Goal: Find contact information: Find contact information

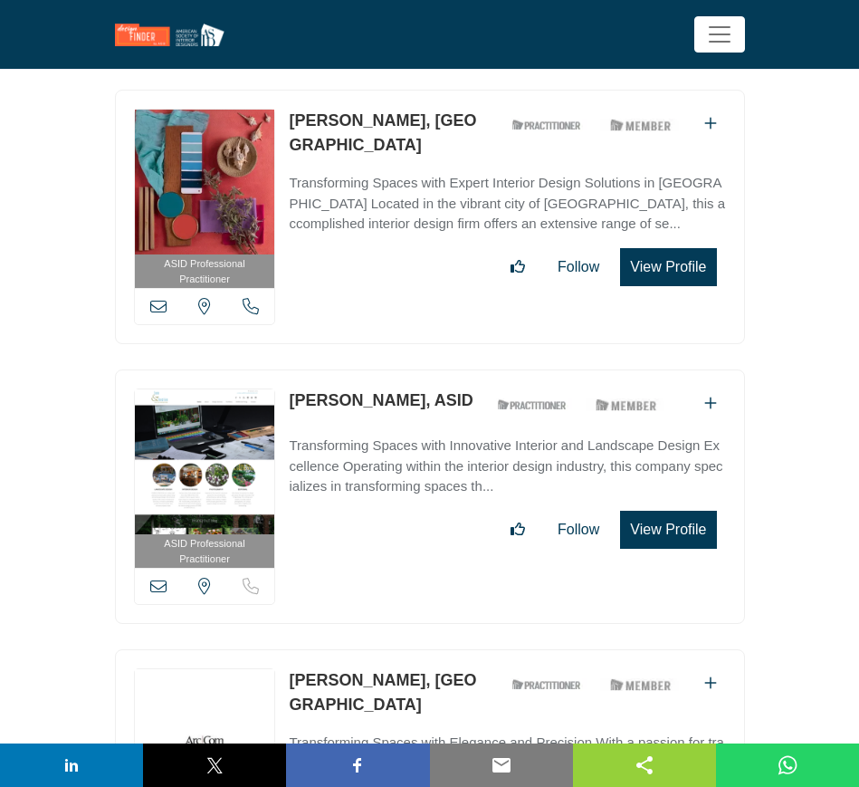
scroll to position [44585, 0]
drag, startPoint x: 283, startPoint y: 533, endPoint x: 442, endPoint y: 544, distance: 158.8
click at [442, 649] on div "ASID Professional Practitioner ASID Professional Practitioners have successfull…" at bounding box center [430, 776] width 630 height 254
copy link "Carmen Pennington"
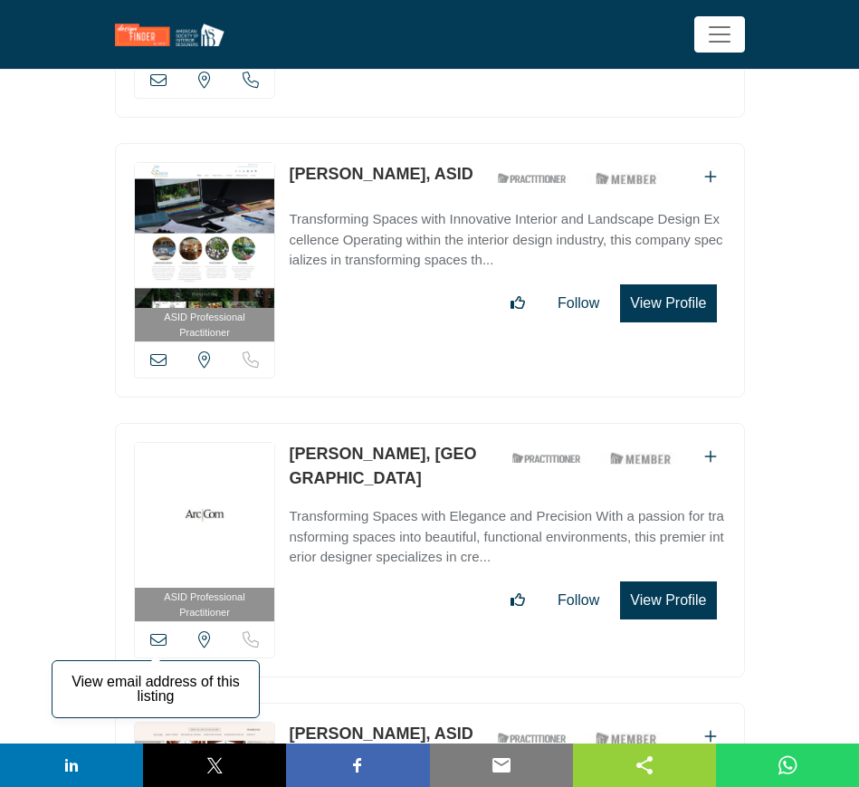
click at [156, 631] on icon at bounding box center [158, 639] width 16 height 16
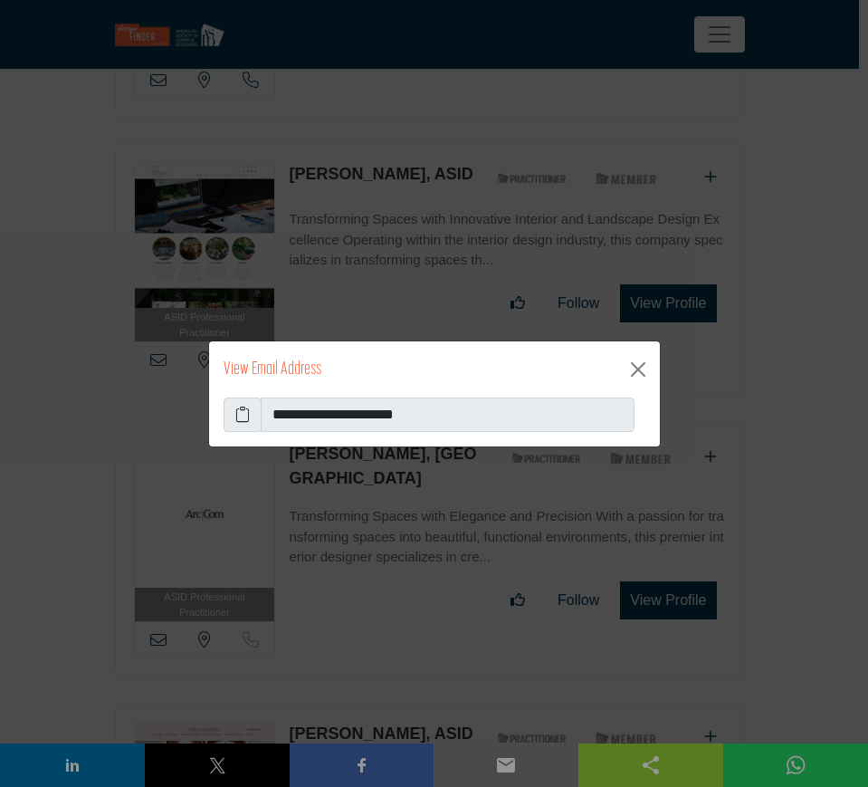
click at [236, 408] on icon at bounding box center [242, 415] width 14 height 22
click at [633, 368] on button "Close" at bounding box center [638, 369] width 29 height 29
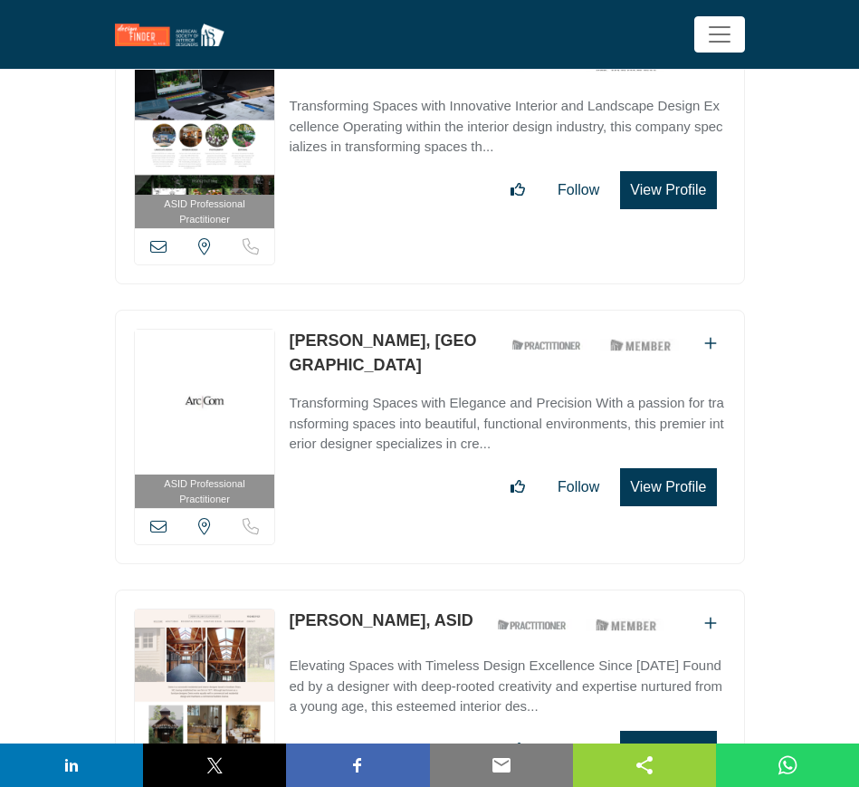
scroll to position [45150, 0]
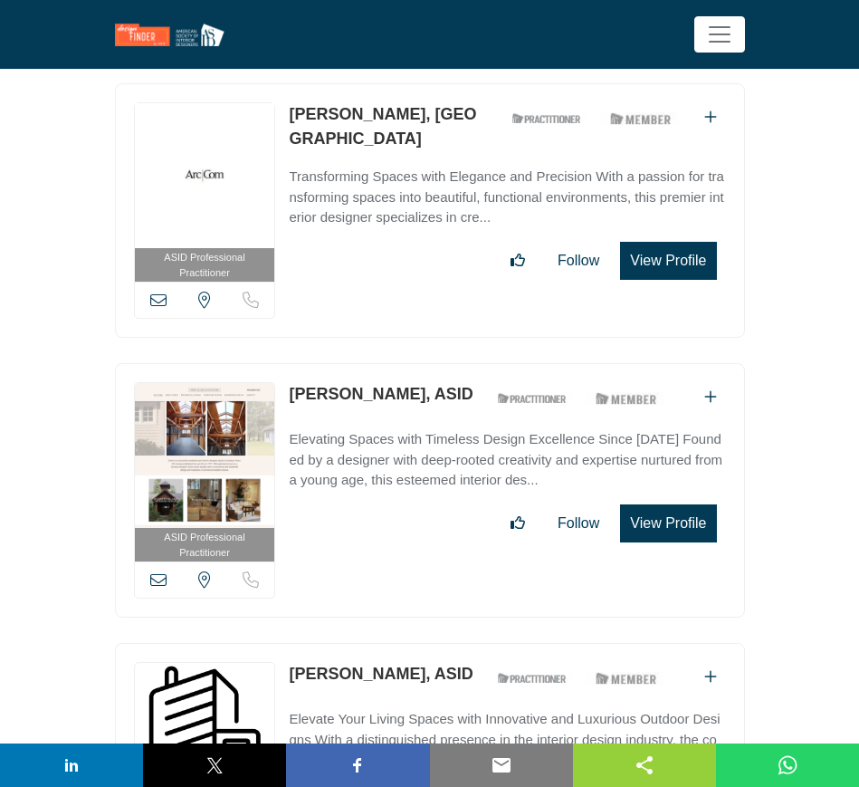
drag, startPoint x: 279, startPoint y: 244, endPoint x: 428, endPoint y: 244, distance: 149.4
click at [428, 363] on div "ASID Professional Practitioner ASID Professional Practitioners have successfull…" at bounding box center [430, 490] width 630 height 254
copy div "View email address of this listing View the location of this listing Sorry, but…"
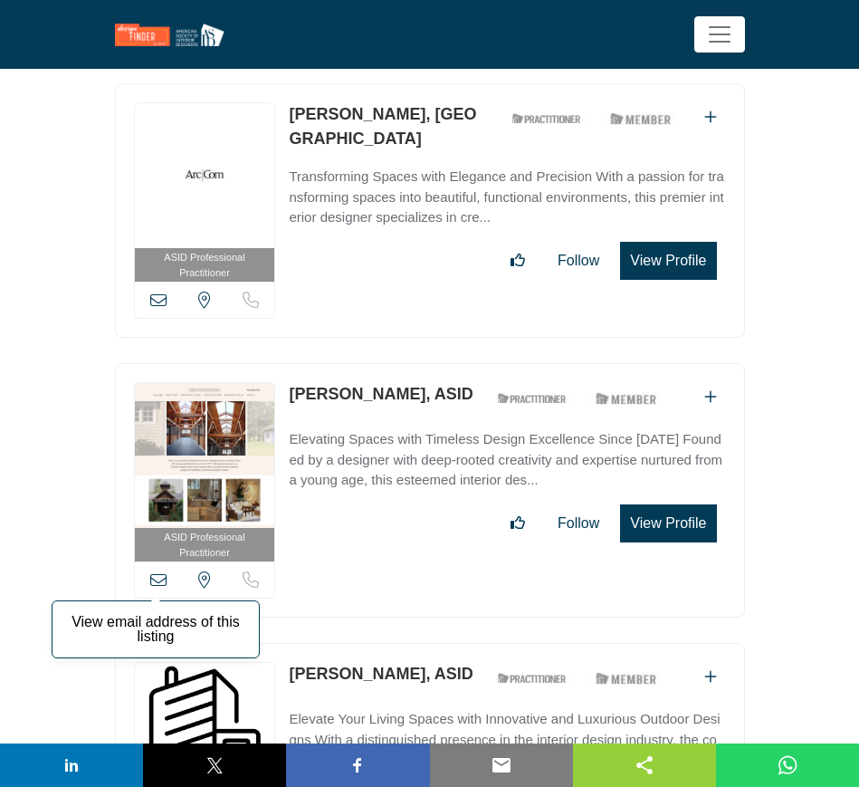
click at [156, 571] on icon at bounding box center [158, 579] width 16 height 16
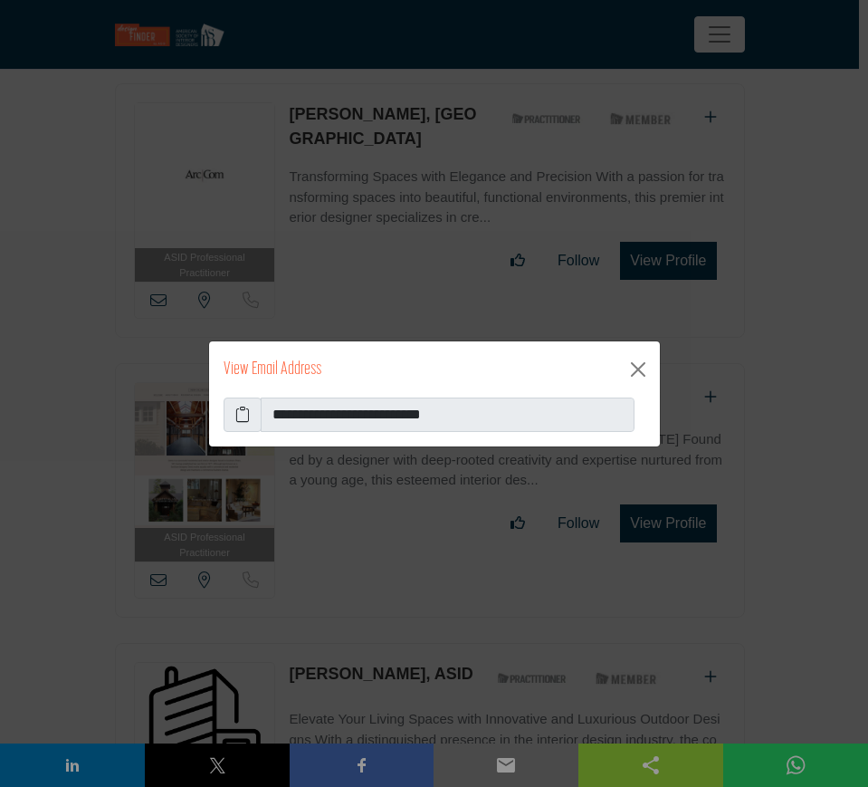
click at [236, 412] on icon at bounding box center [242, 415] width 14 height 22
click at [633, 368] on button "Close" at bounding box center [638, 369] width 29 height 29
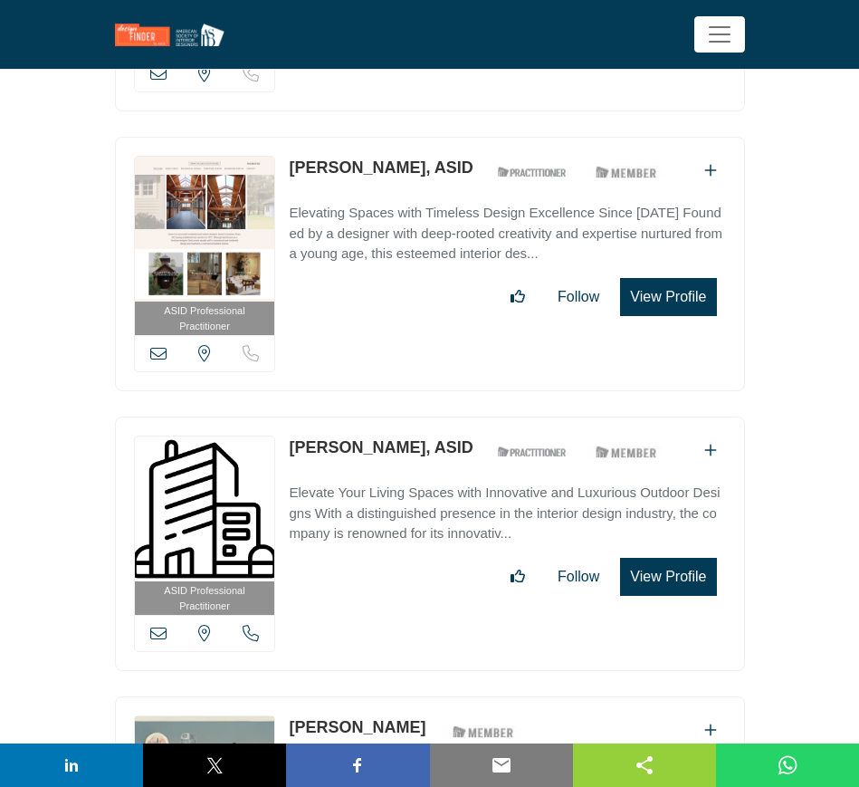
scroll to position [45264, 0]
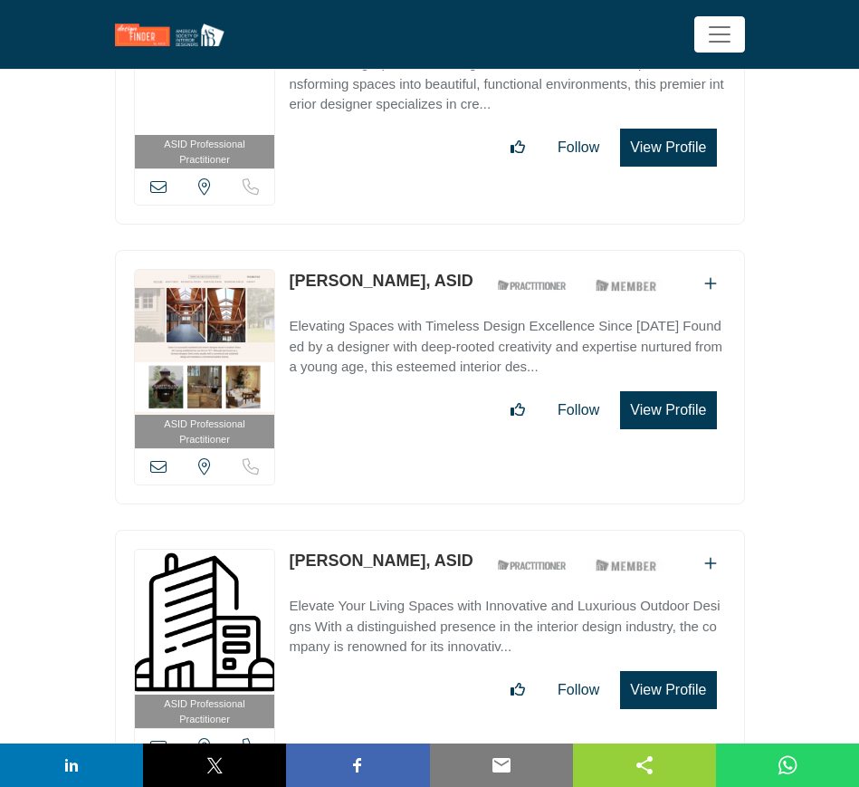
drag, startPoint x: 282, startPoint y: 412, endPoint x: 395, endPoint y: 410, distance: 112.3
click at [395, 530] on div "ASID Professional Practitioner ASID Professional Practitioners have successfull…" at bounding box center [430, 657] width 630 height 254
copy link "Garry Sandlin"
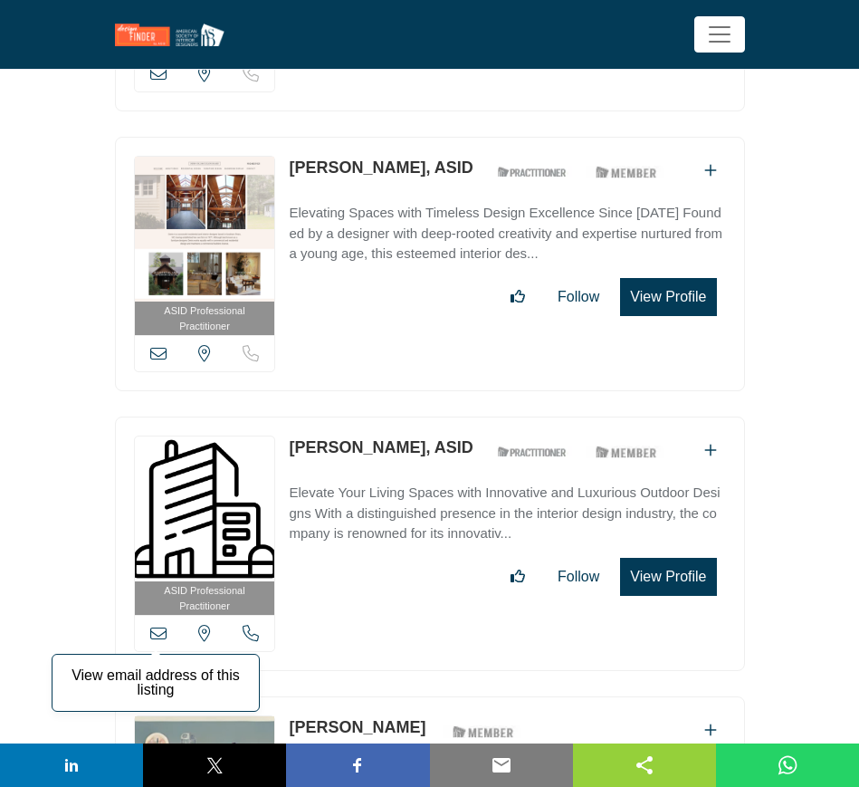
click at [160, 625] on icon at bounding box center [158, 633] width 16 height 16
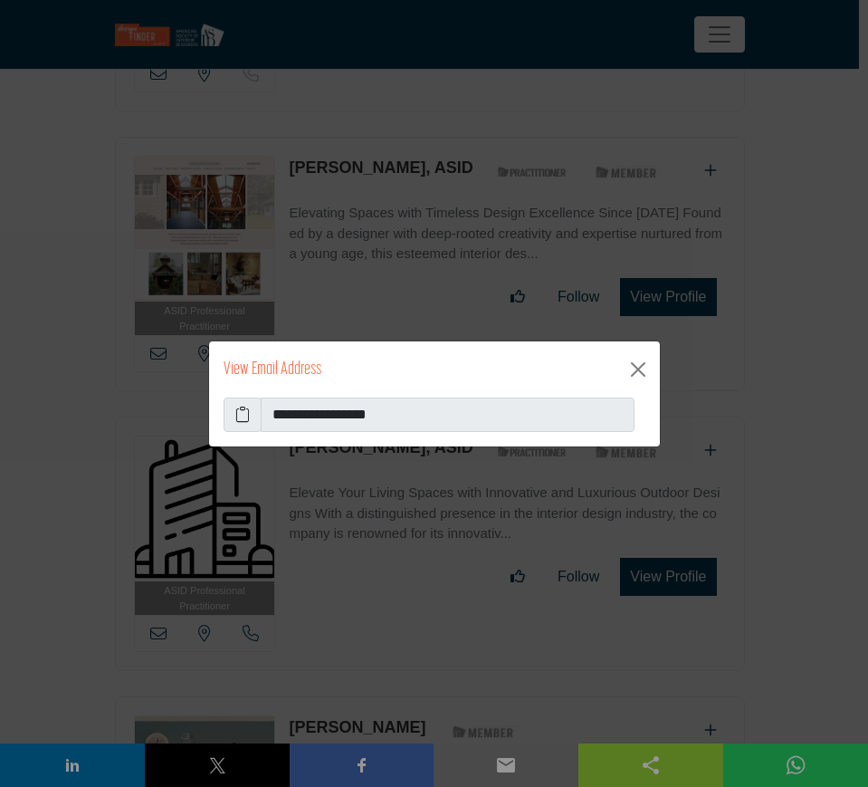
drag, startPoint x: 242, startPoint y: 410, endPoint x: 284, endPoint y: 404, distance: 43.0
click at [242, 408] on icon at bounding box center [242, 415] width 14 height 22
drag, startPoint x: 636, startPoint y: 368, endPoint x: 594, endPoint y: 371, distance: 42.7
click at [636, 368] on button "Close" at bounding box center [638, 369] width 29 height 29
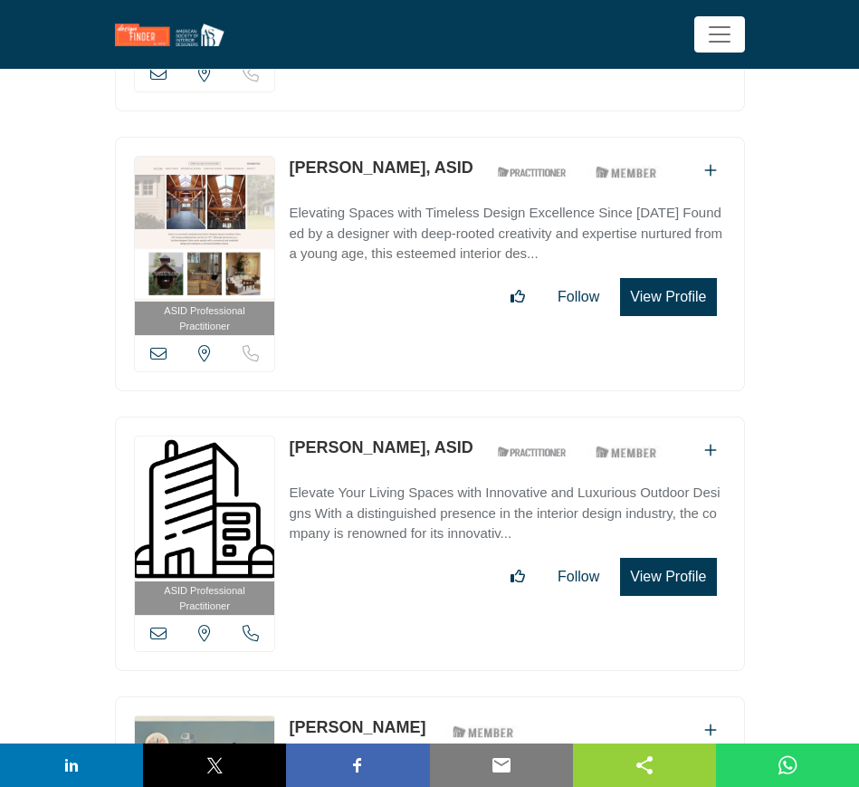
scroll to position [45490, 0]
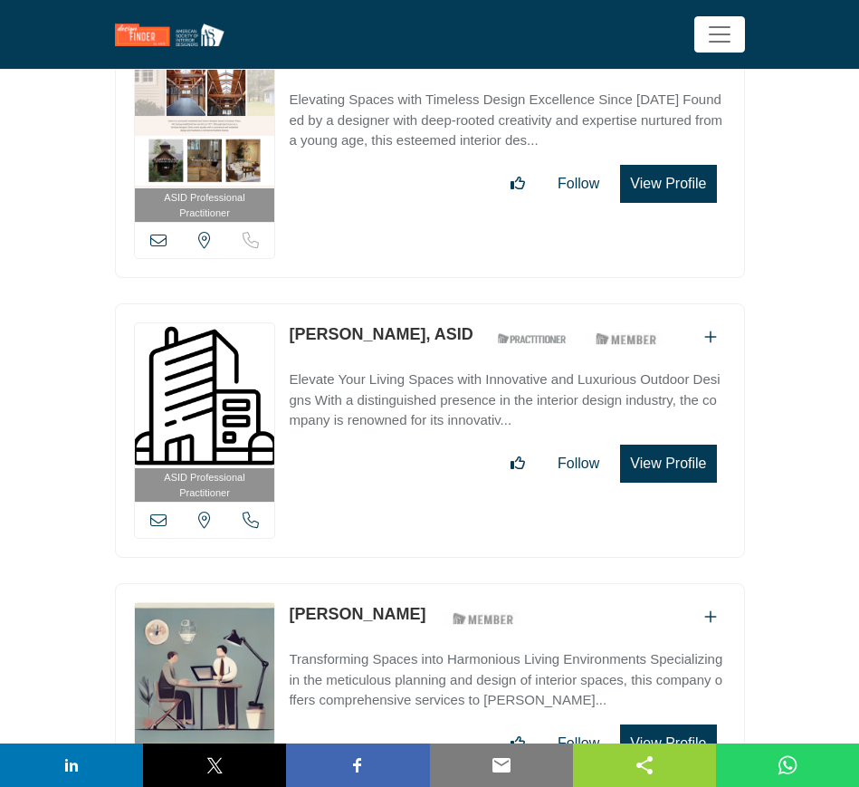
drag, startPoint x: 285, startPoint y: 463, endPoint x: 416, endPoint y: 463, distance: 131.3
click at [416, 583] on div "ASID Student ASID Student Call Number" at bounding box center [430, 705] width 630 height 245
copy link "Victoria Whitney"
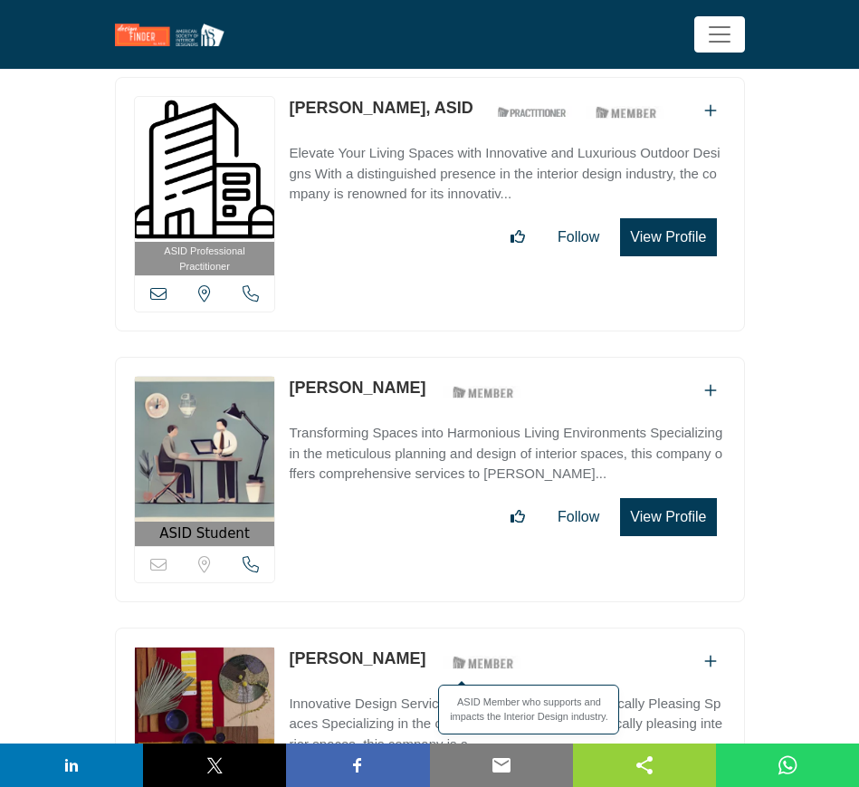
scroll to position [45829, 0]
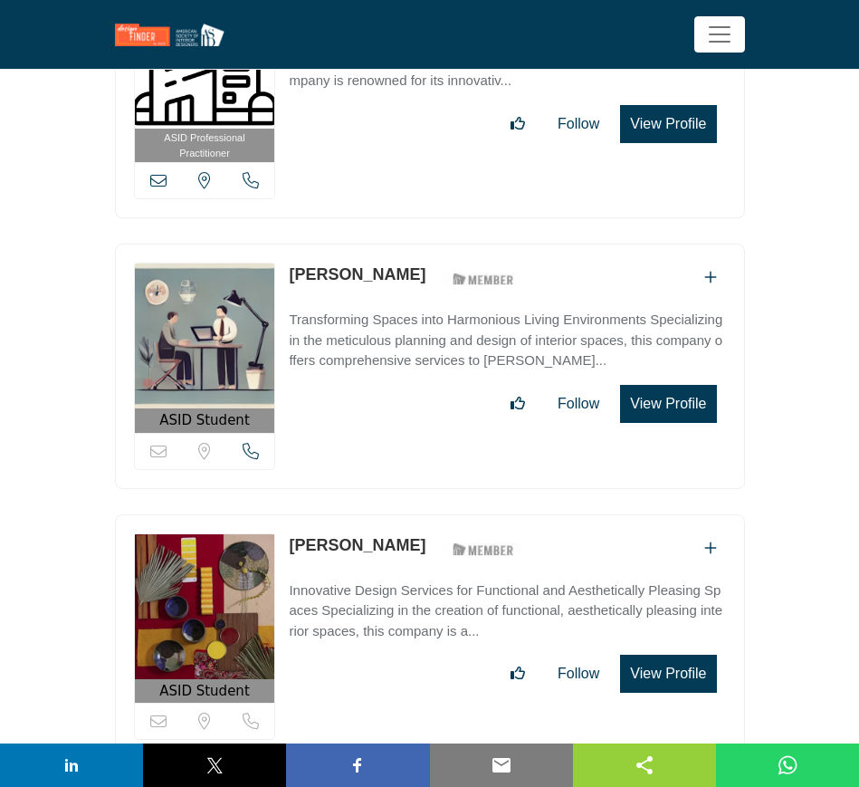
drag, startPoint x: 286, startPoint y: 396, endPoint x: 386, endPoint y: 396, distance: 99.6
click at [386, 514] on div "ASID Student ASID Student" at bounding box center [430, 636] width 630 height 245
copy link "Sandra Hartz"
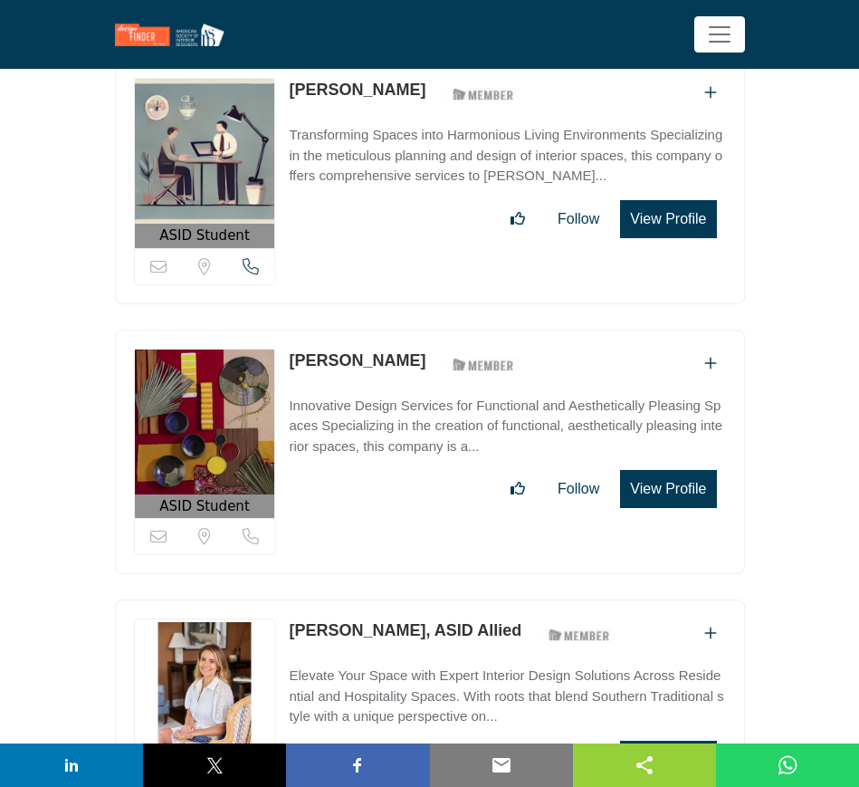
scroll to position [46056, 0]
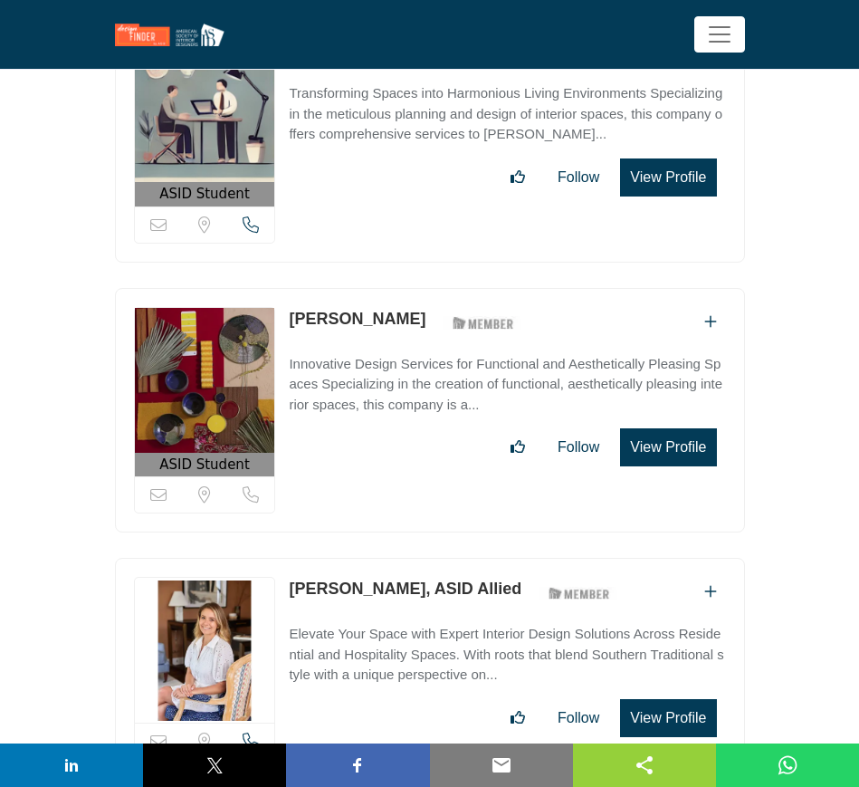
drag, startPoint x: 282, startPoint y: 435, endPoint x: 410, endPoint y: 444, distance: 128.9
click at [410, 558] on div "Sorry, but this listing is on a subscription plan which does not allow users to…" at bounding box center [430, 668] width 630 height 221
copy div "Sorry, but this listing is on a subscription plan which does not allow users to…"
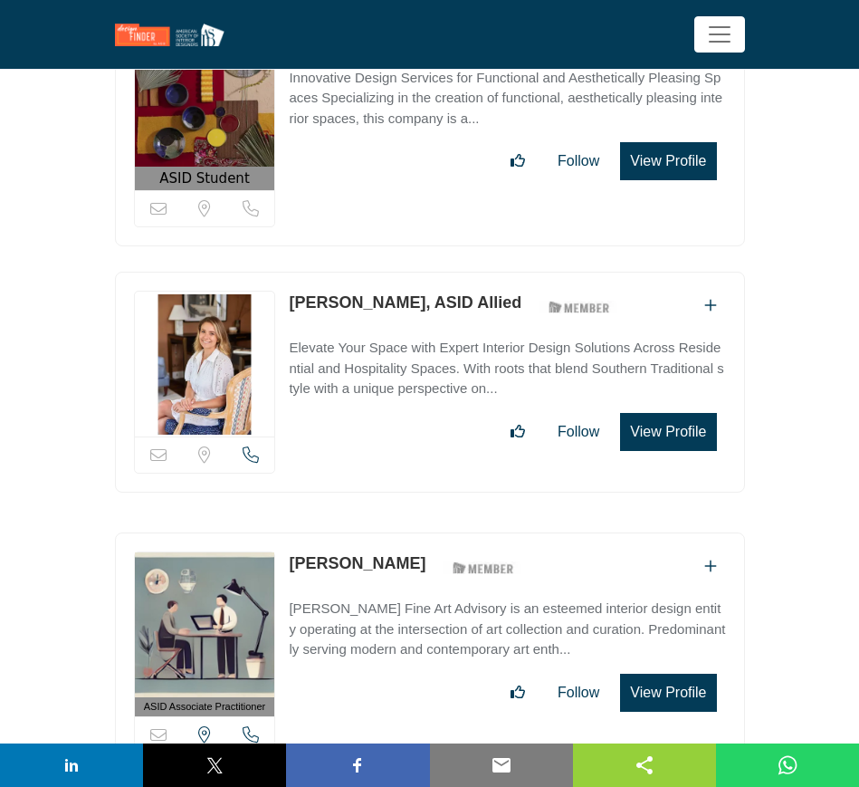
scroll to position [46395, 0]
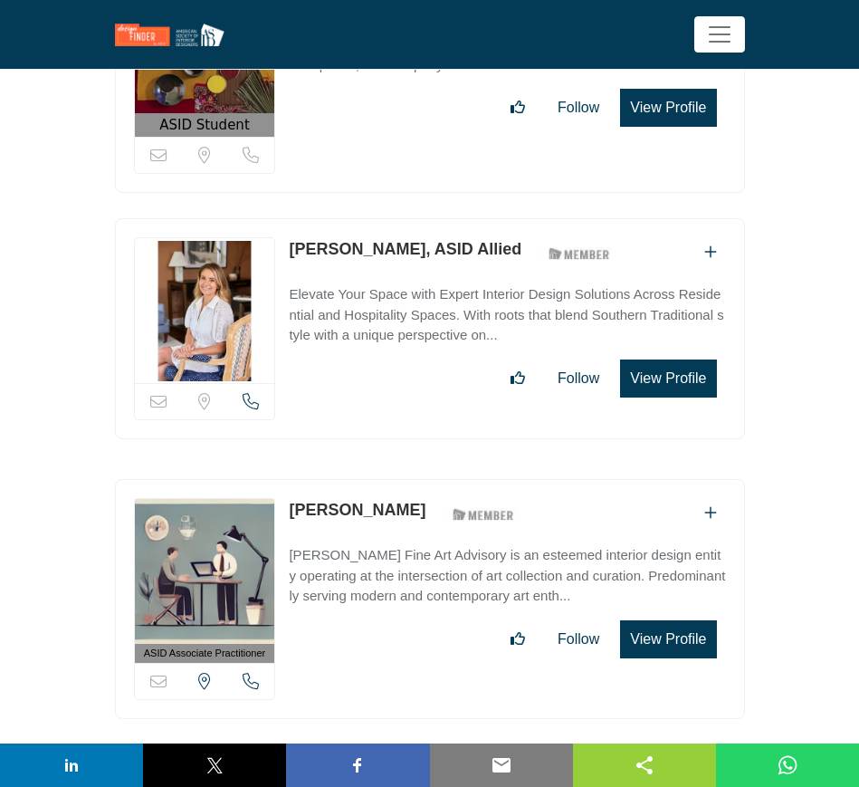
drag, startPoint x: 283, startPoint y: 358, endPoint x: 384, endPoint y: 362, distance: 100.6
click at [384, 479] on div "ASID Associate Practitioner ASID Associate Practitioners have a degree in any m…" at bounding box center [430, 599] width 630 height 240
copy link "Astrid Burns"
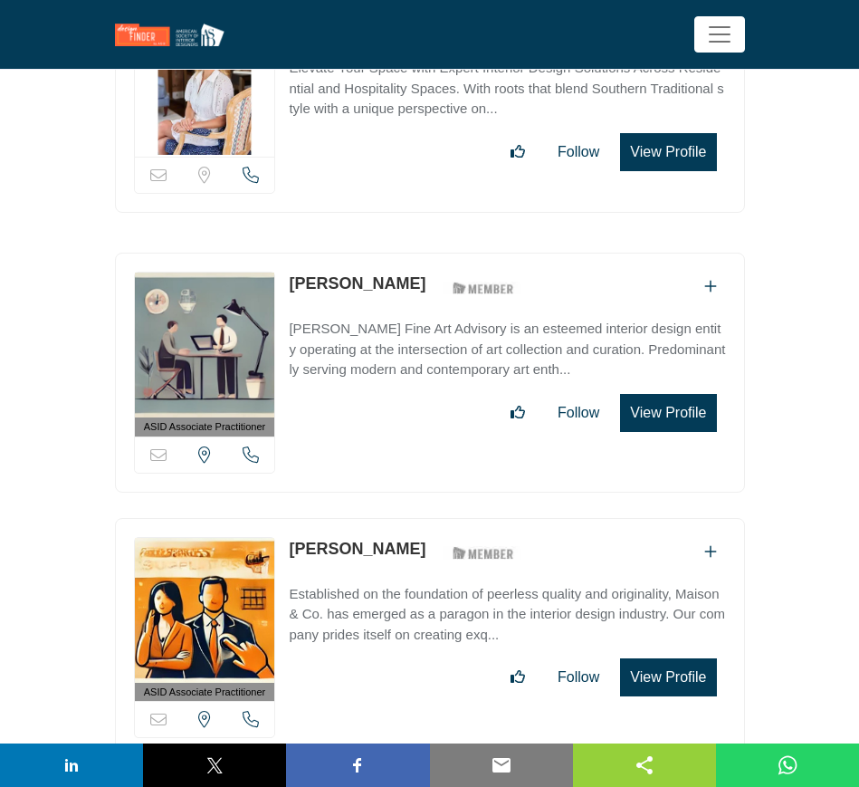
drag, startPoint x: 284, startPoint y: 394, endPoint x: 390, endPoint y: 400, distance: 106.1
click at [390, 518] on div "ASID Associate Practitioner ASID Associate Practitioners have a degree in any m…" at bounding box center [430, 638] width 630 height 240
copy link "[PERSON_NAME]"
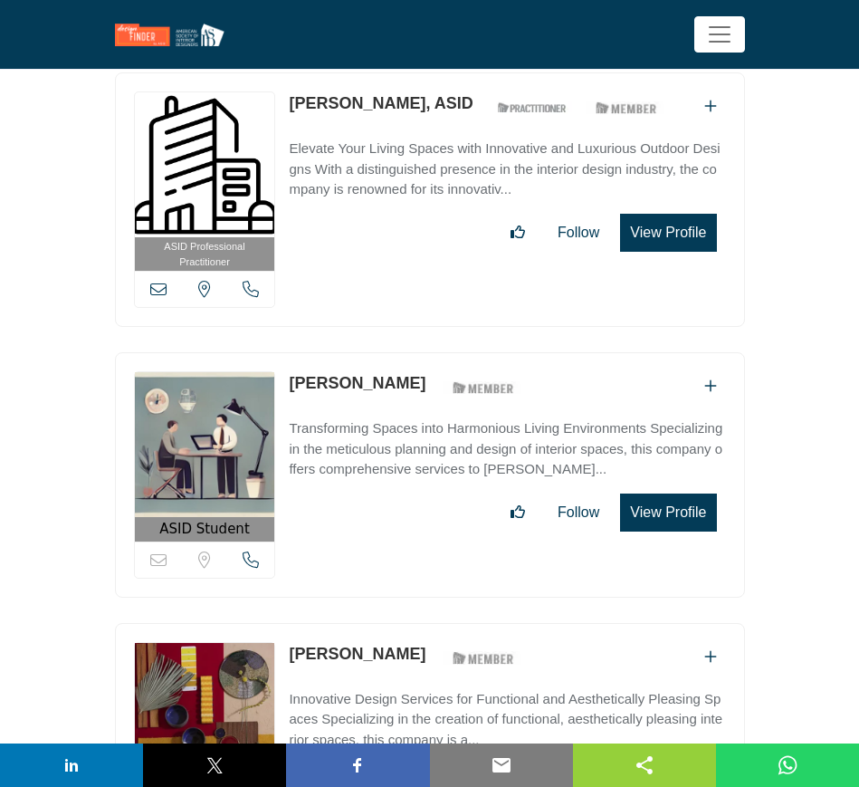
scroll to position [45716, 0]
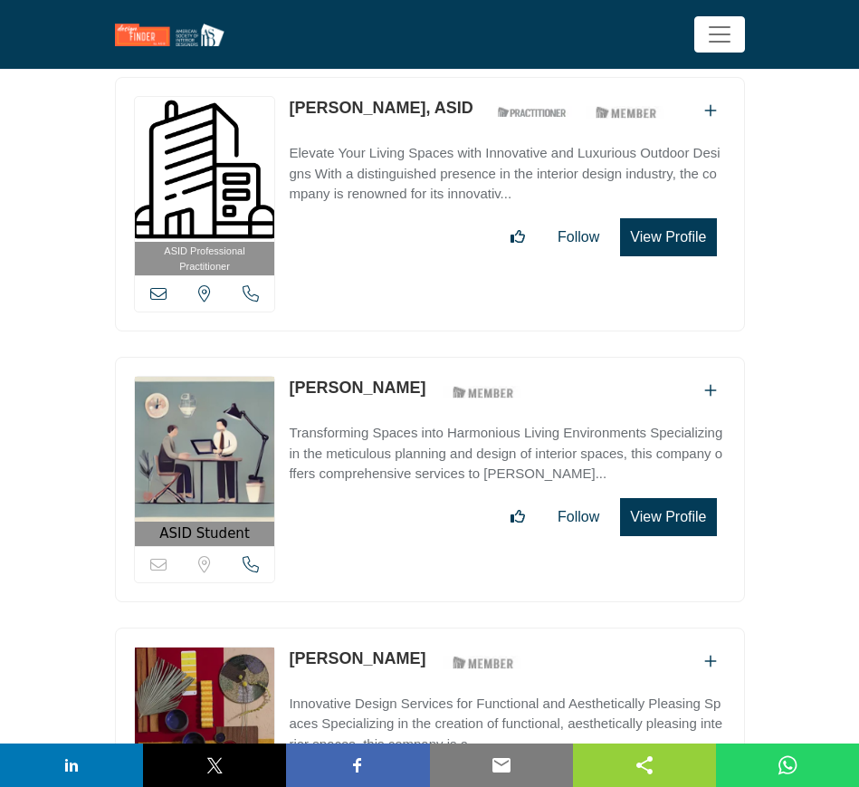
drag, startPoint x: 656, startPoint y: 371, endPoint x: 38, endPoint y: 345, distance: 618.9
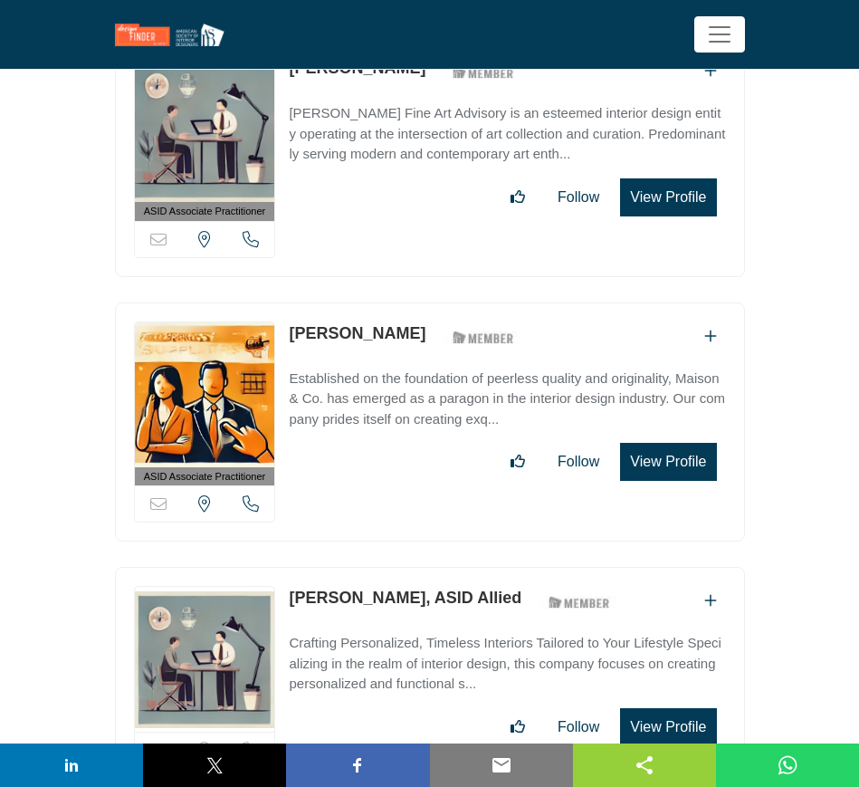
scroll to position [46848, 0]
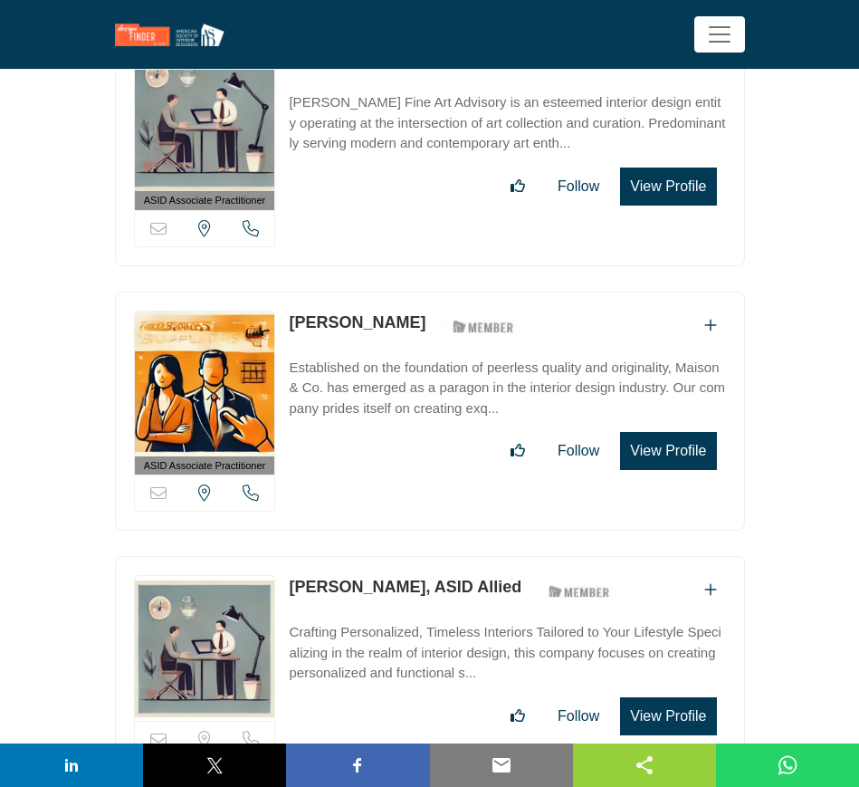
drag, startPoint x: 283, startPoint y: 432, endPoint x: 409, endPoint y: 429, distance: 125.9
click at [409, 556] on div "Sorry, but this listing is on a subscription plan which does not allow users to…" at bounding box center [430, 666] width 630 height 221
copy link "Elizabeth Collet"
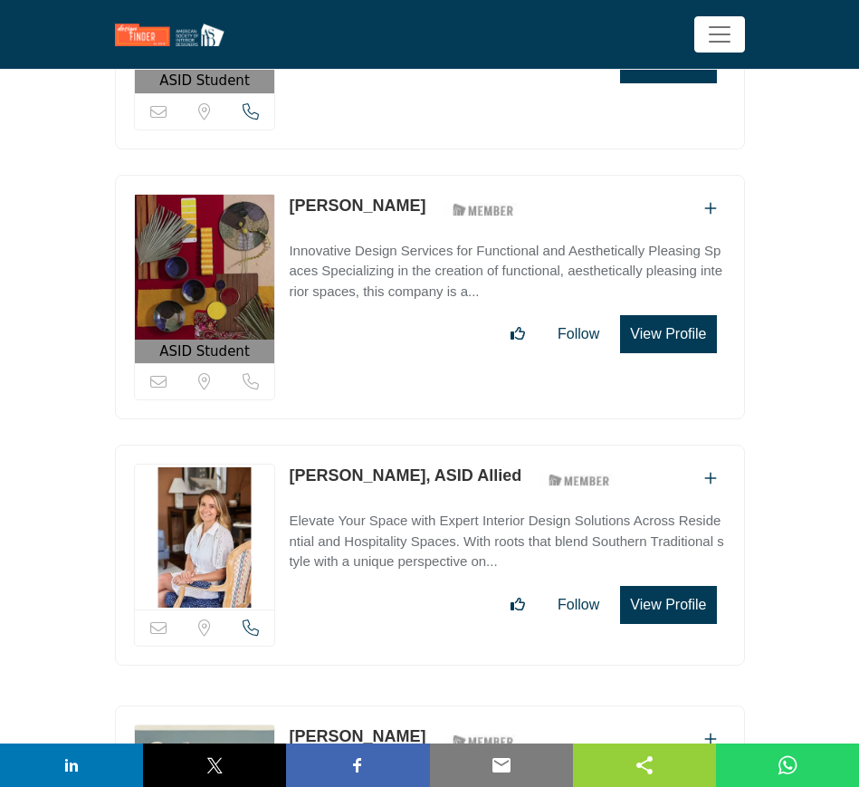
scroll to position [46282, 0]
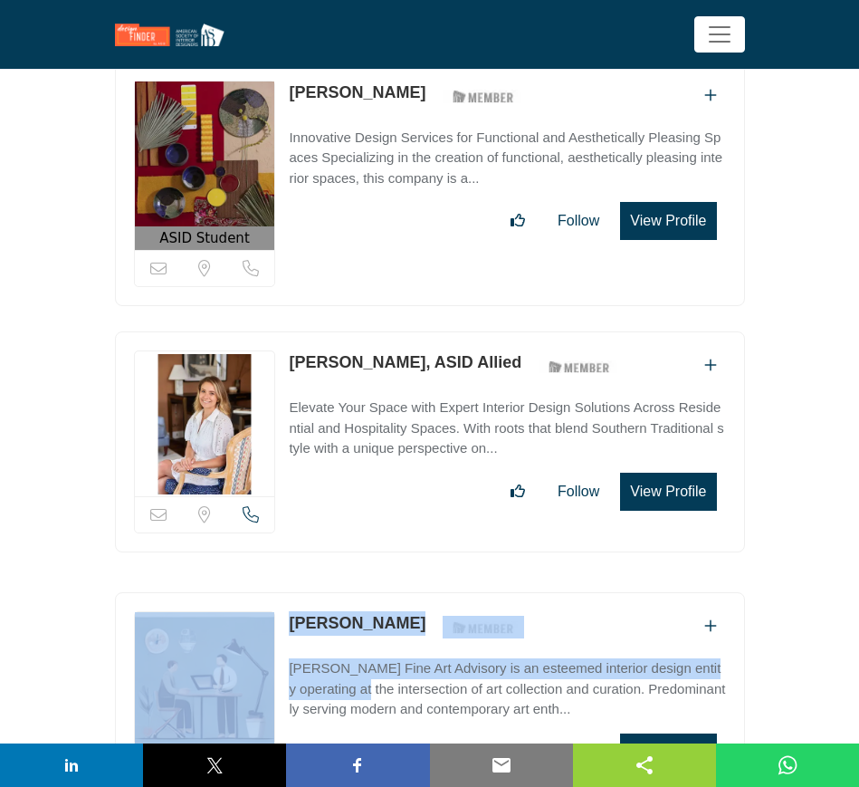
drag, startPoint x: 279, startPoint y: 511, endPoint x: 433, endPoint y: 516, distance: 154.0
click at [433, 592] on div "ASID Associate Practitioner ASID Associate Practitioners have a degree in any m…" at bounding box center [430, 712] width 630 height 240
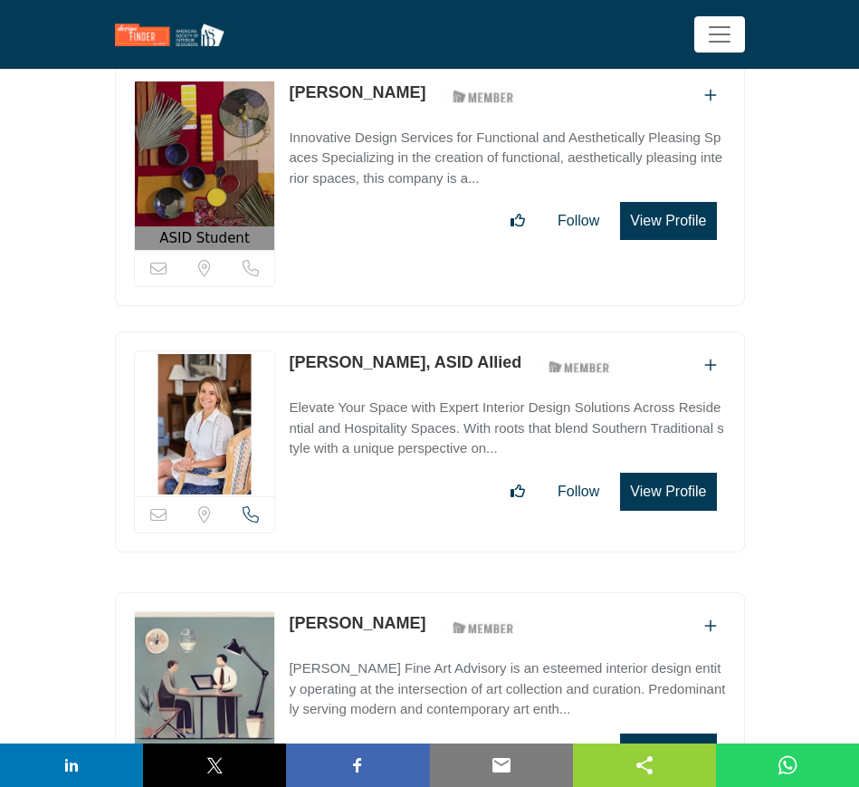
drag, startPoint x: 60, startPoint y: 546, endPoint x: 298, endPoint y: 544, distance: 238.1
drag, startPoint x: 282, startPoint y: 511, endPoint x: 439, endPoint y: 511, distance: 156.6
click at [439, 592] on div "ASID Associate Practitioner ASID Associate Practitioners have a degree in any m…" at bounding box center [430, 712] width 630 height 240
copy p "Powell Fine Art Advisory"
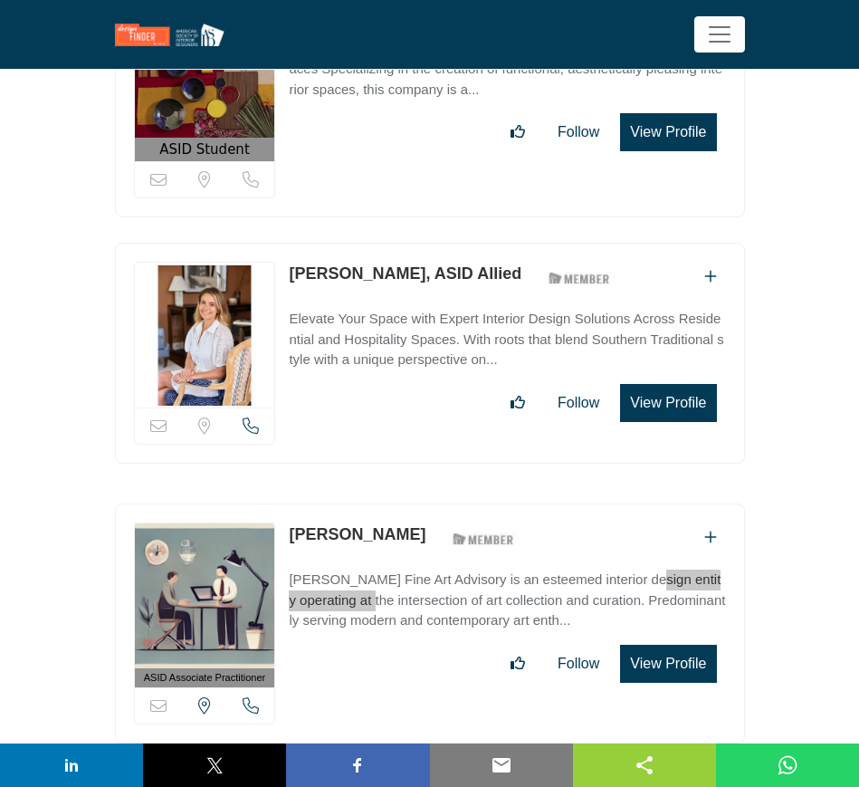
scroll to position [46508, 0]
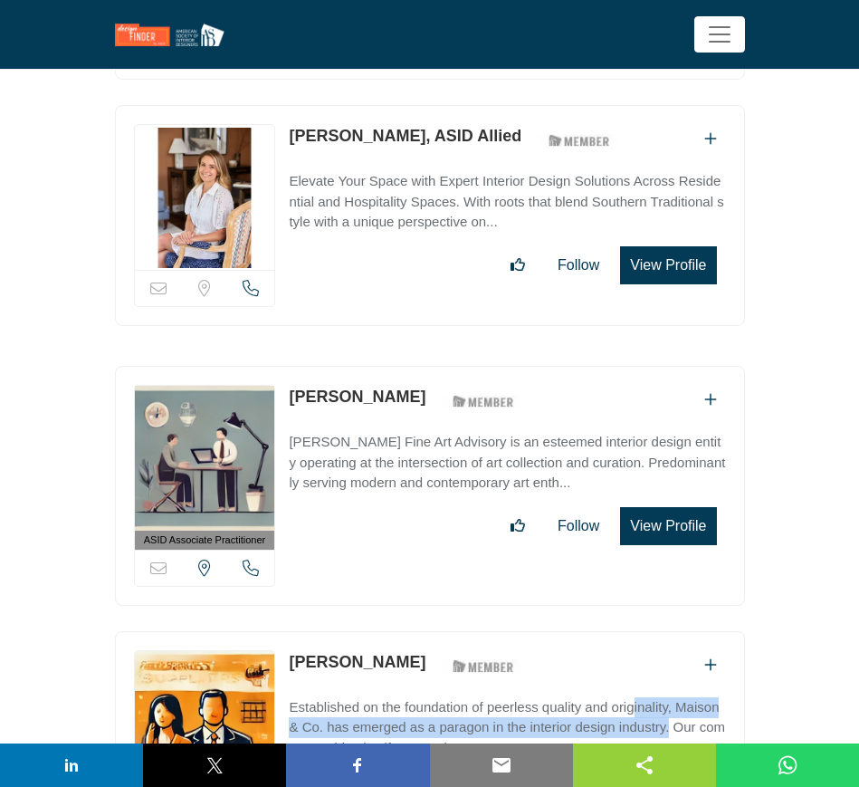
drag, startPoint x: 285, startPoint y: 553, endPoint x: 323, endPoint y: 581, distance: 47.3
click at [323, 631] on div "ASID Associate Practitioner ASID Associate Practitioners have a degree in any m…" at bounding box center [430, 751] width 630 height 240
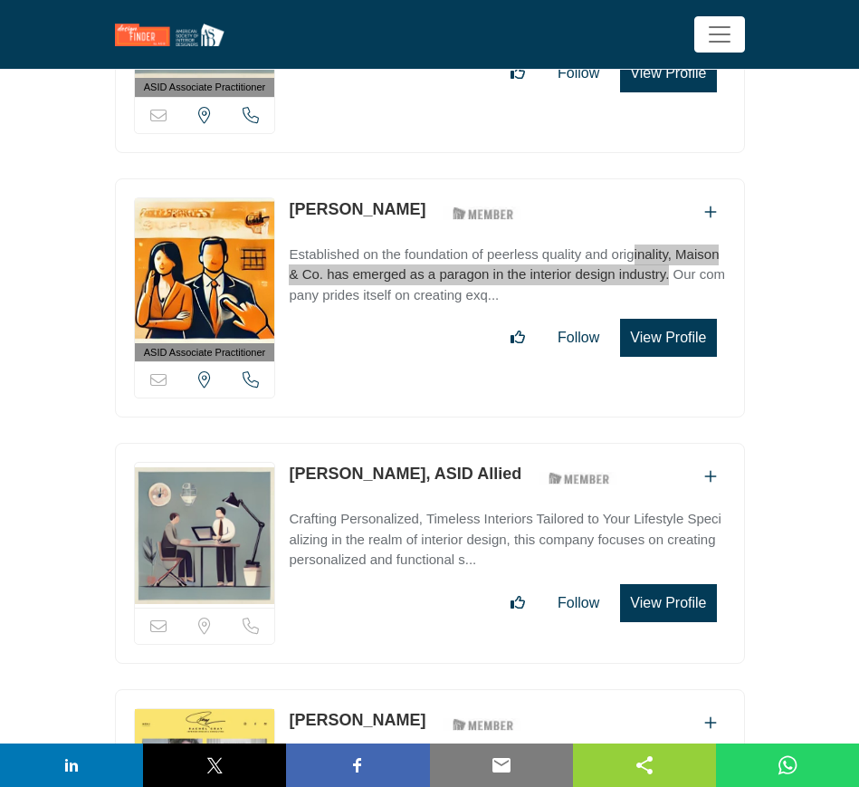
scroll to position [47074, 0]
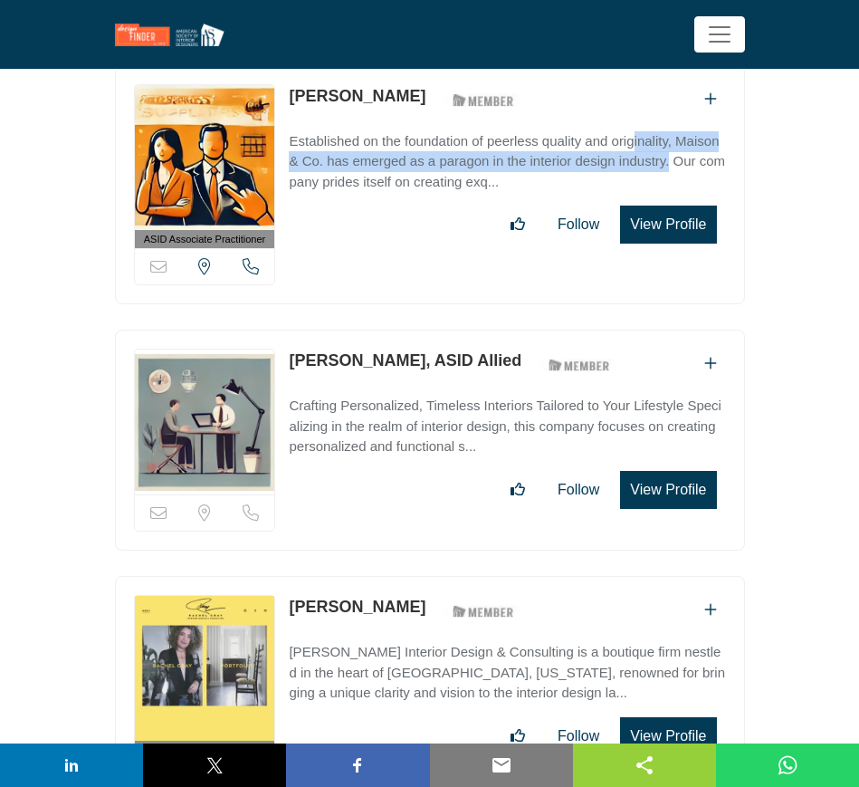
drag, startPoint x: 286, startPoint y: 452, endPoint x: 387, endPoint y: 454, distance: 101.4
click at [387, 576] on div "ASID Associate Practitioner ASID Associate Practitioners have a degree in any m…" at bounding box center [430, 696] width 630 height 240
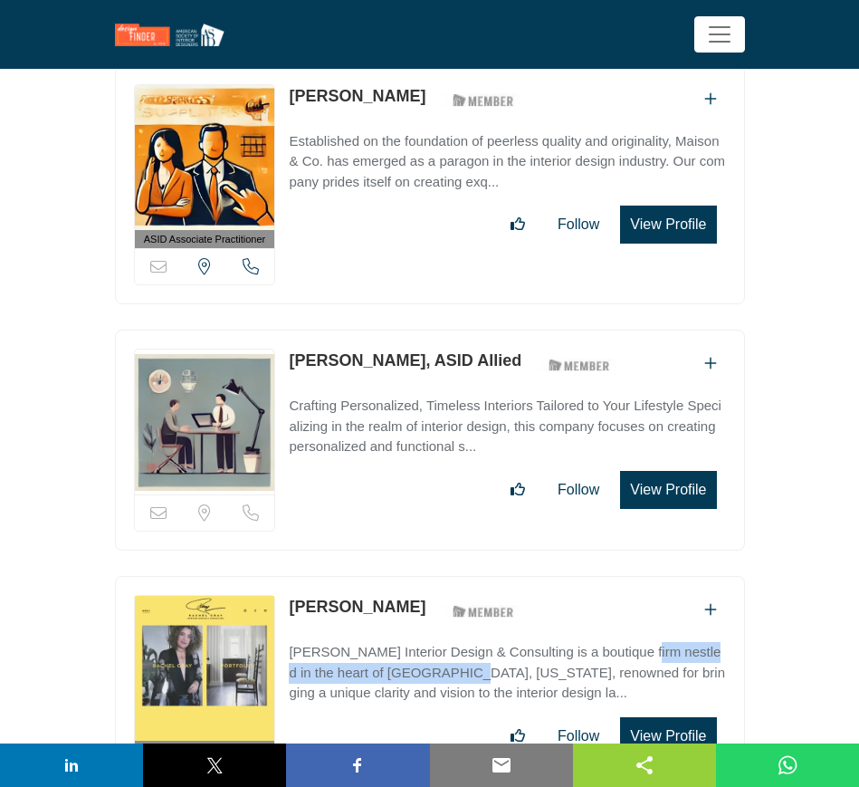
drag, startPoint x: 286, startPoint y: 497, endPoint x: 535, endPoint y: 497, distance: 248.9
click at [535, 576] on div "ASID Associate Practitioner ASID Associate Practitioners have a degree in any m…" at bounding box center [430, 696] width 630 height 240
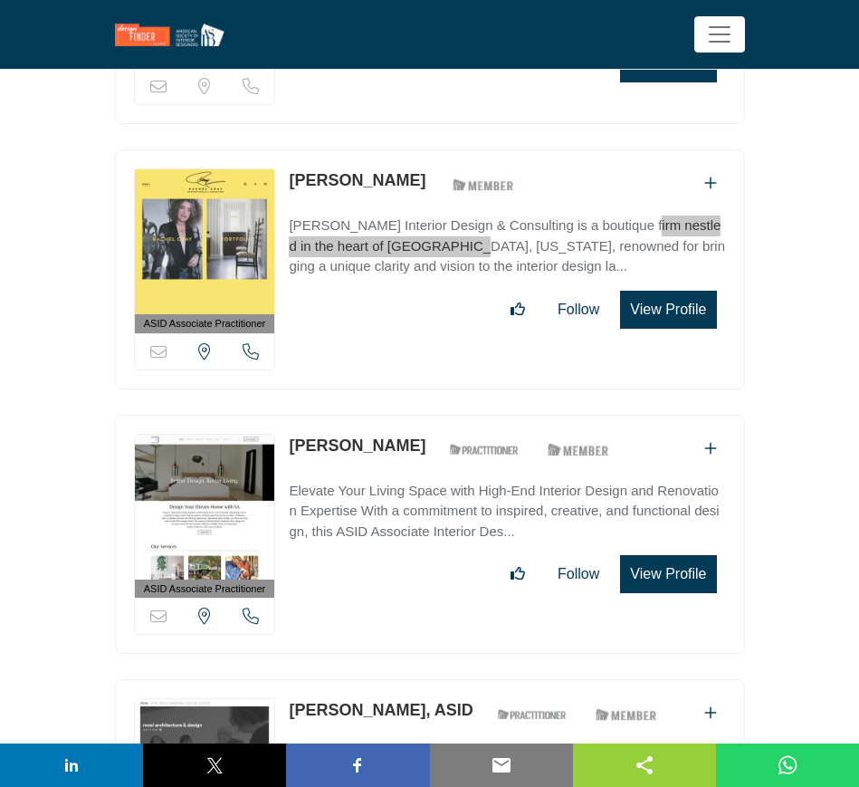
scroll to position [47527, 0]
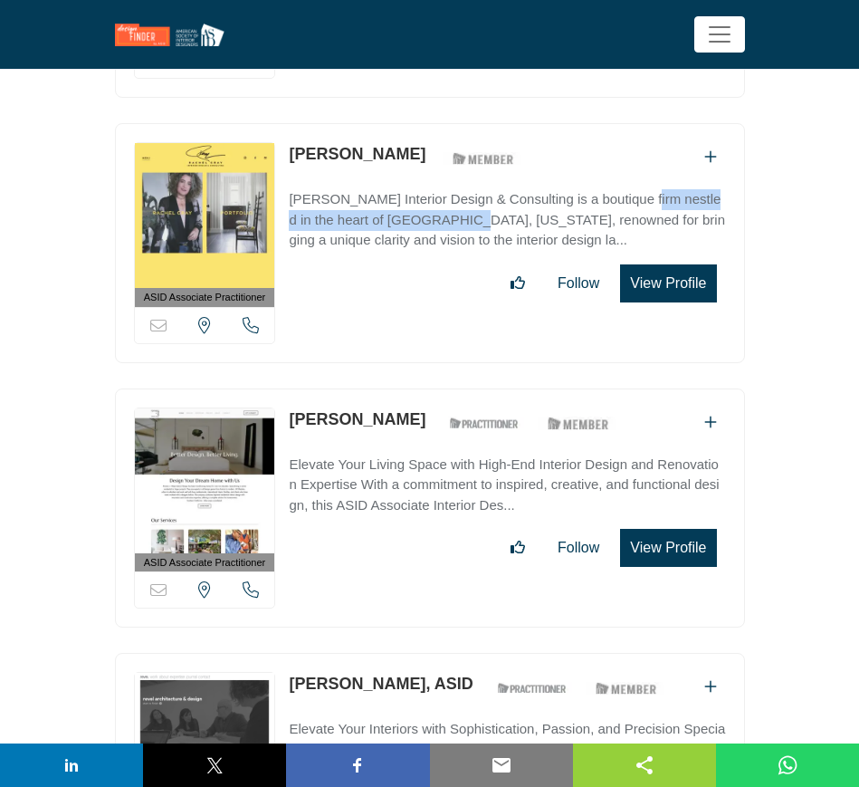
drag, startPoint x: 286, startPoint y: 259, endPoint x: 428, endPoint y: 268, distance: 142.4
click at [428, 388] on div "ASID Associate Practitioner ASID Associate Practitioners have a degree in any m…" at bounding box center [430, 508] width 630 height 240
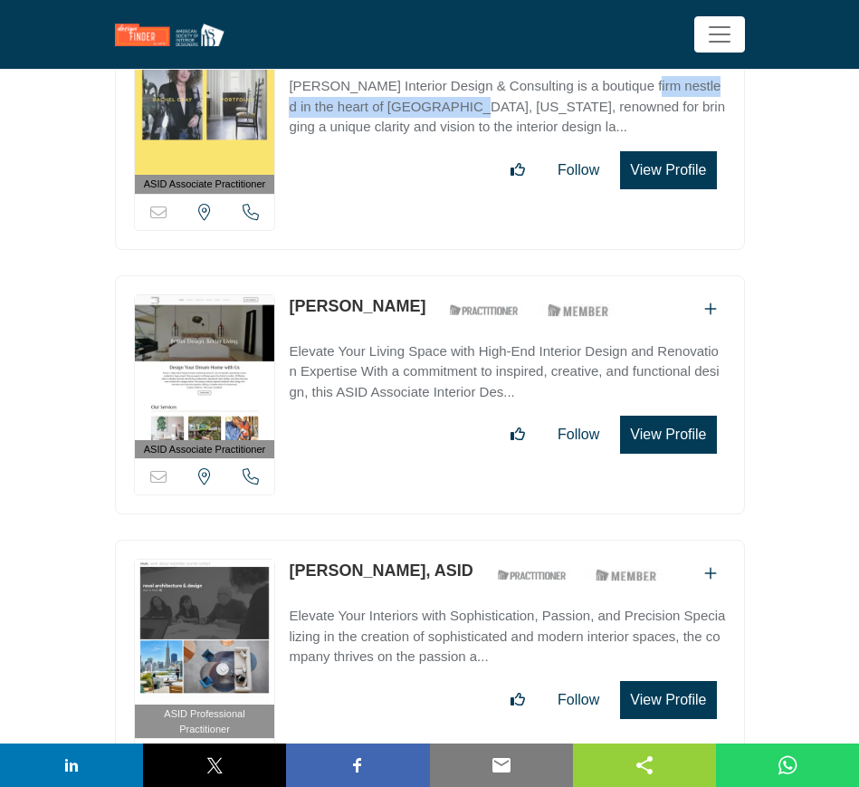
drag, startPoint x: 282, startPoint y: 413, endPoint x: 402, endPoint y: 413, distance: 119.5
click at [402, 540] on div "ASID Professional Practitioner ASID Professional Practitioners have successfull…" at bounding box center [430, 667] width 630 height 254
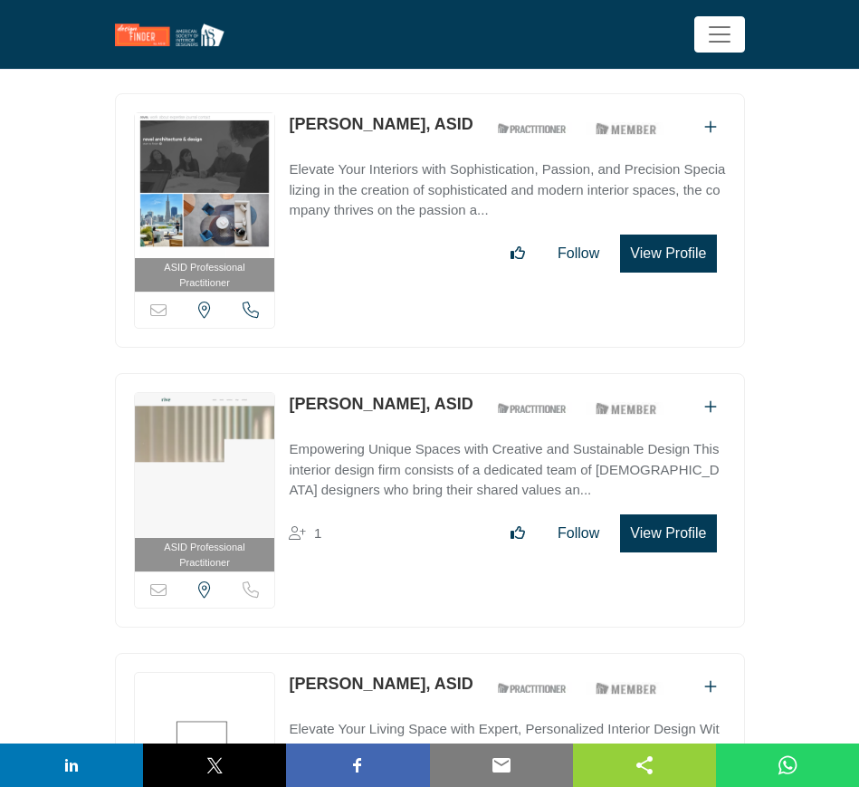
scroll to position [48093, 0]
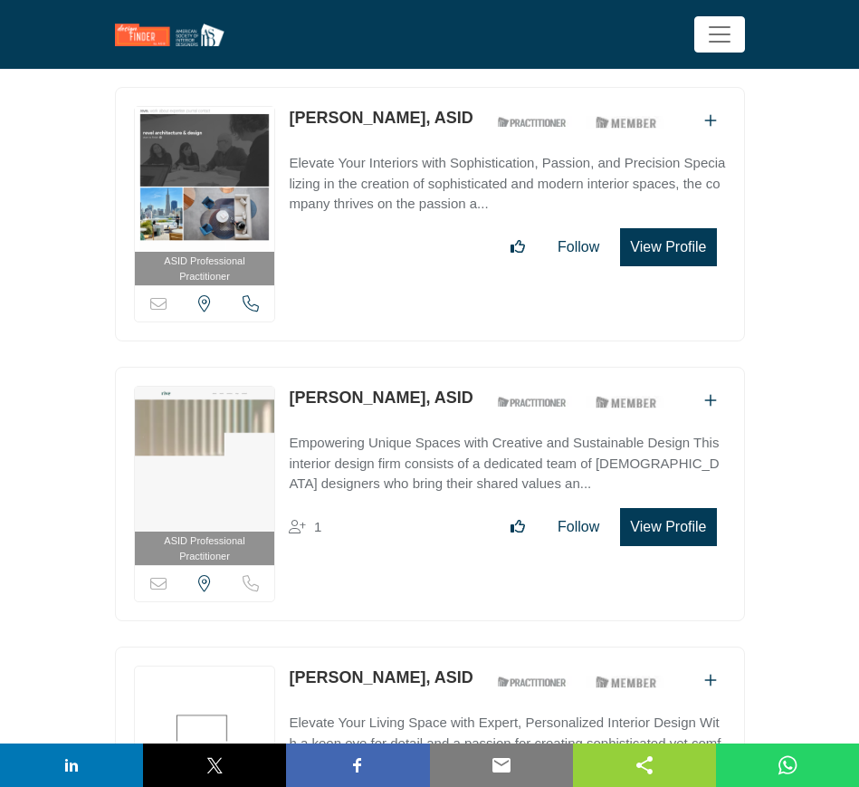
drag, startPoint x: 281, startPoint y: 236, endPoint x: 377, endPoint y: 246, distance: 97.4
click at [377, 367] on div "ASID Professional Practitioner ASID Professional Practitioners have successfull…" at bounding box center [430, 494] width 630 height 254
drag, startPoint x: 285, startPoint y: 519, endPoint x: 425, endPoint y: 519, distance: 139.4
click at [425, 646] on div "ASID Professional Practitioner ASID Professional Practitioners have successfull…" at bounding box center [430, 773] width 630 height 254
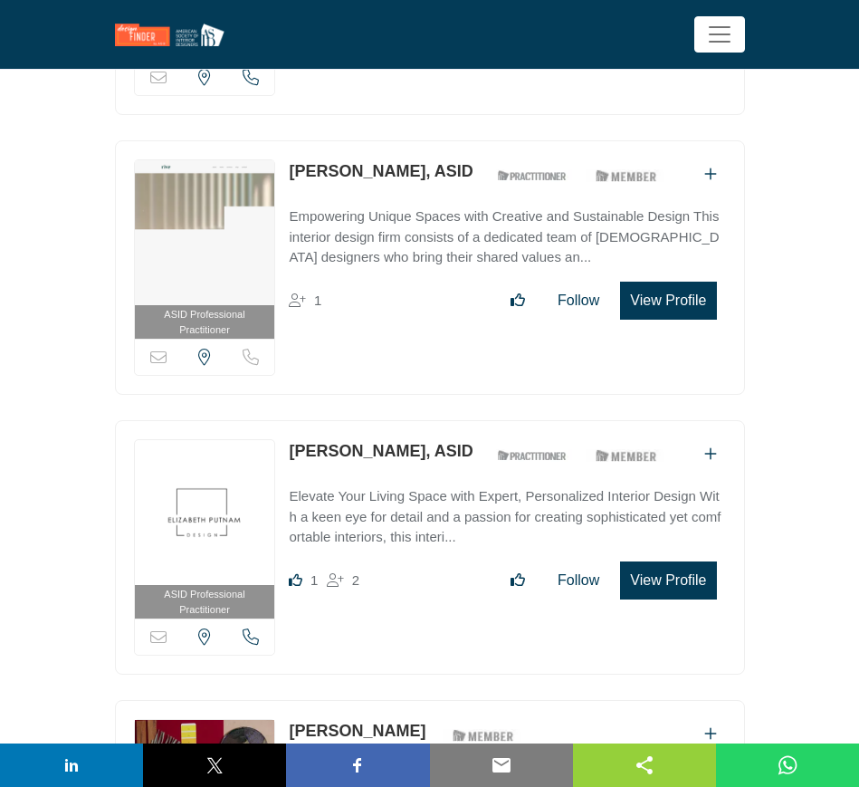
scroll to position [48545, 0]
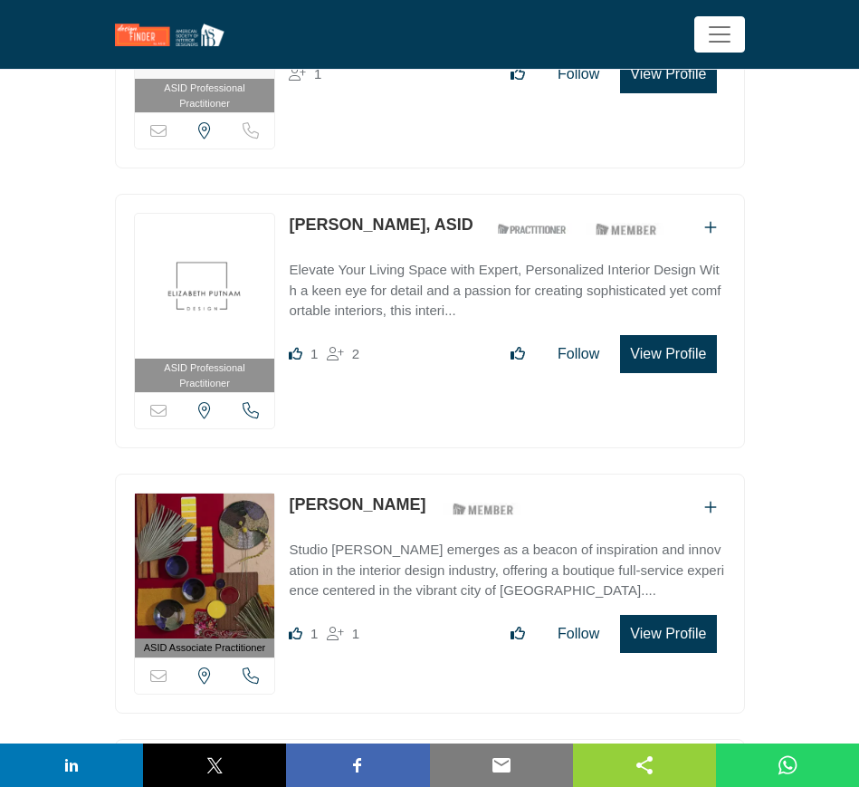
drag, startPoint x: 288, startPoint y: 341, endPoint x: 382, endPoint y: 349, distance: 94.4
click at [382, 473] on div "ASID Associate Practitioner ASID Associate Practitioners have a degree in any m…" at bounding box center [430, 593] width 630 height 240
drag, startPoint x: 286, startPoint y: 388, endPoint x: 357, endPoint y: 395, distance: 70.9
click at [357, 473] on div "ASID Associate Practitioner ASID Associate Practitioners have a degree in any m…" at bounding box center [430, 593] width 630 height 240
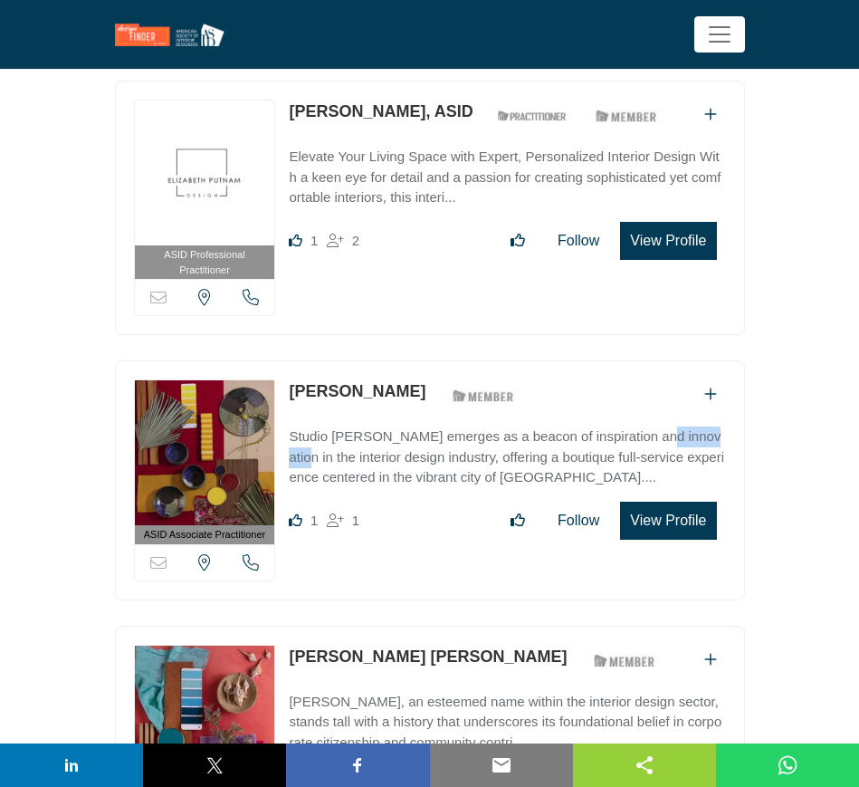
drag, startPoint x: 282, startPoint y: 492, endPoint x: 340, endPoint y: 490, distance: 58.0
click at [387, 626] on div "ASID Associate Practitioner ASID Associate Practitioners have a degree in any m…" at bounding box center [430, 746] width 630 height 240
drag, startPoint x: 285, startPoint y: 541, endPoint x: 368, endPoint y: 547, distance: 82.6
click at [368, 626] on div "ASID Associate Practitioner ASID Associate Practitioners have a degree in any m…" at bounding box center [430, 746] width 630 height 240
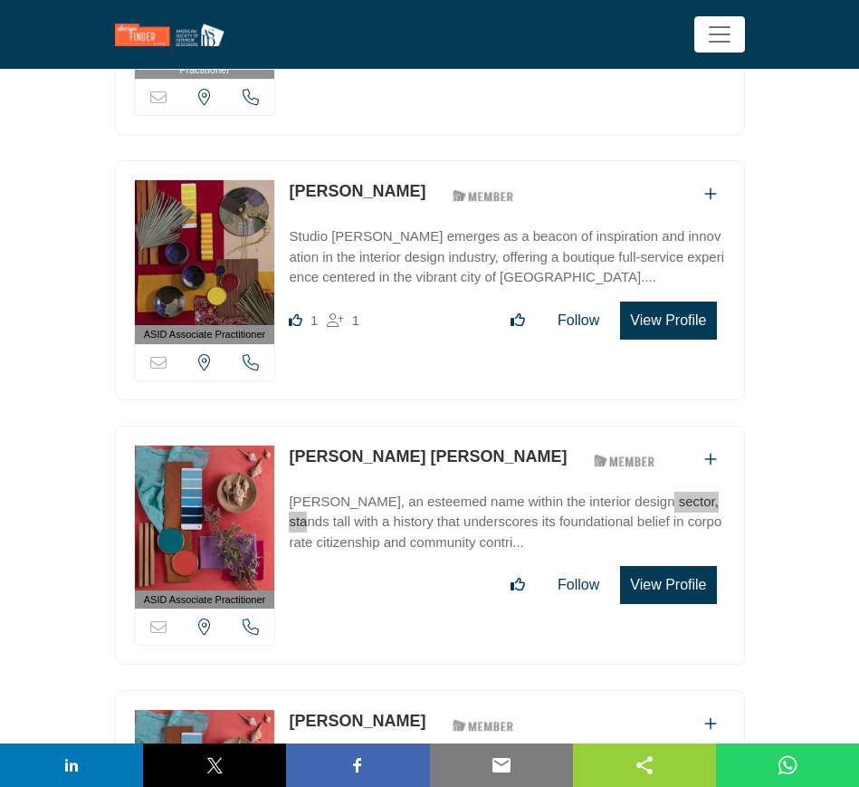
scroll to position [48885, 0]
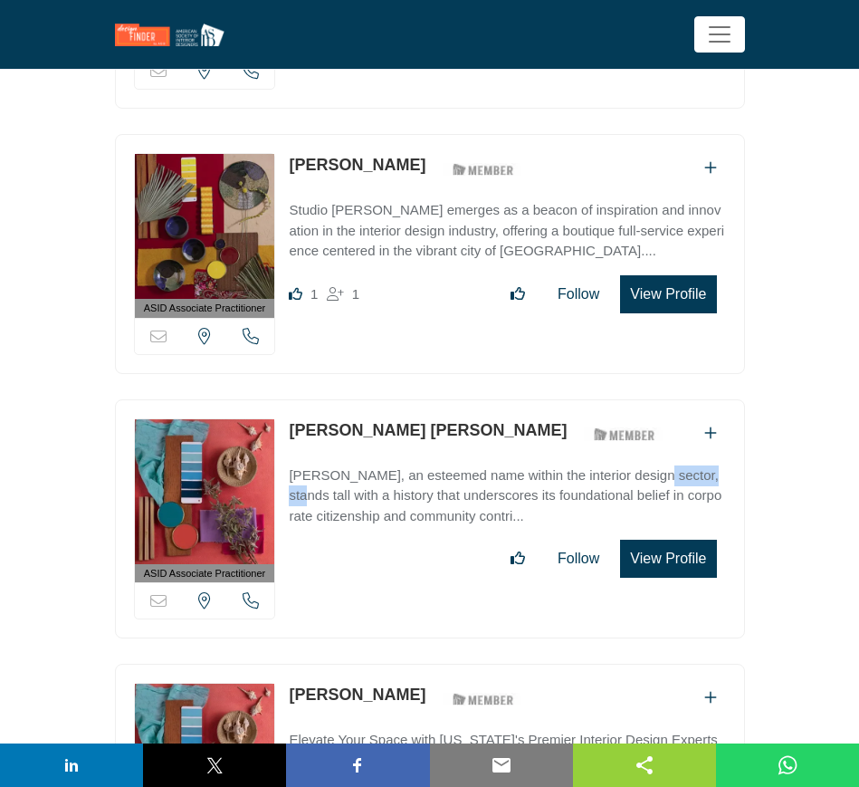
drag, startPoint x: 282, startPoint y: 526, endPoint x: 395, endPoint y: 533, distance: 113.4
click at [395, 664] on div "ASID Associate Practitioner ASID Associate Practitioners have a degree in any m…" at bounding box center [430, 784] width 630 height 240
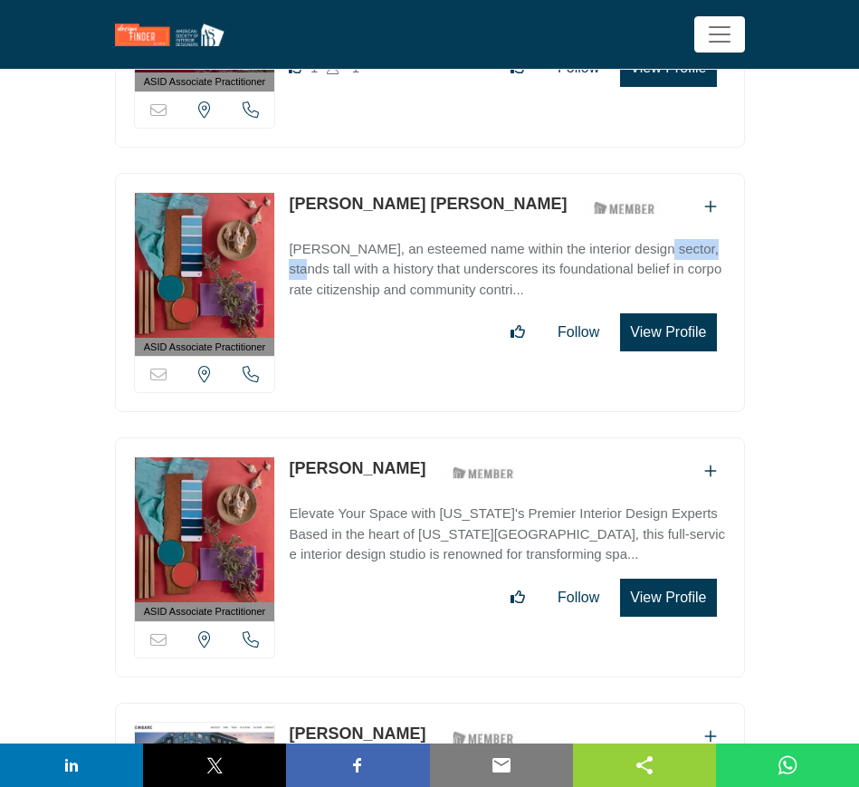
drag, startPoint x: 282, startPoint y: 570, endPoint x: 414, endPoint y: 569, distance: 132.2
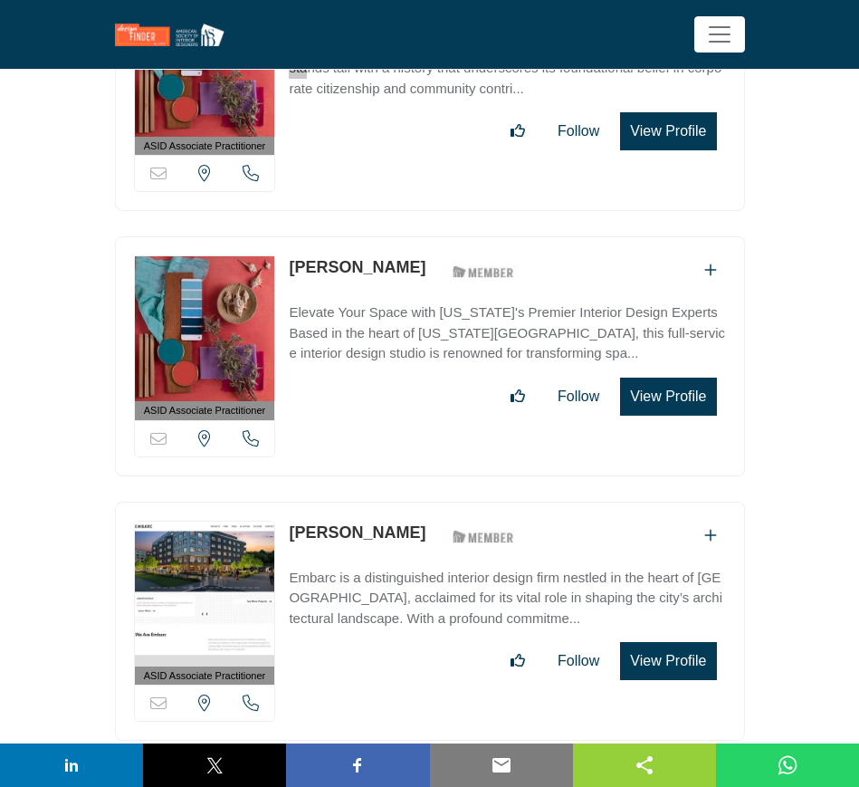
scroll to position [49337, 0]
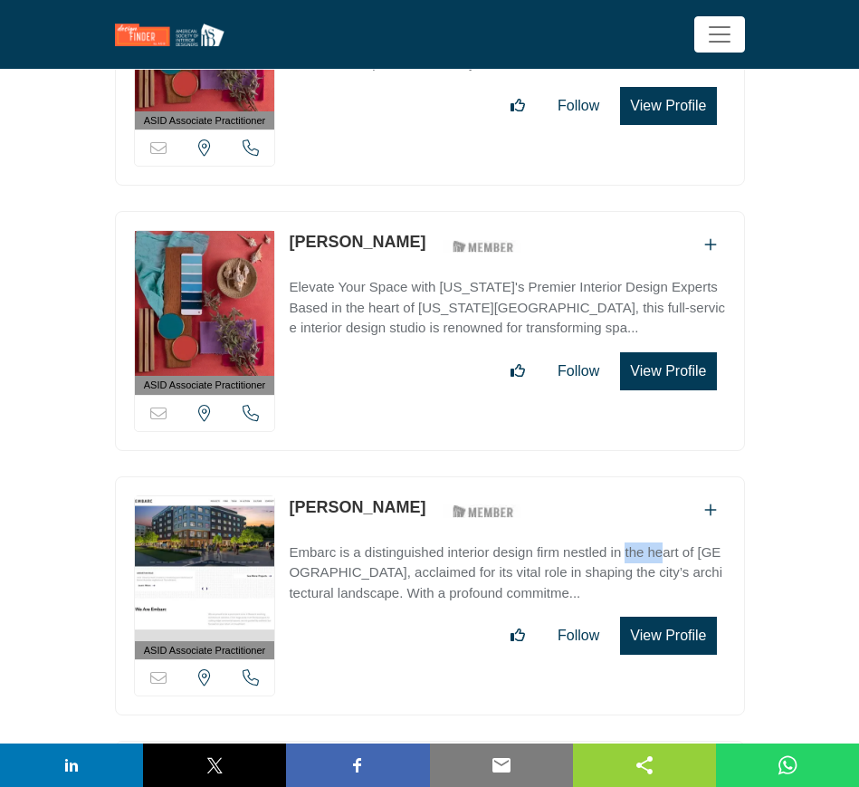
drag, startPoint x: 283, startPoint y: 389, endPoint x: 334, endPoint y: 395, distance: 51.0
click at [334, 476] on div "ASID Associate Practitioner ASID Associate Practitioners have a degree in any m…" at bounding box center [430, 596] width 630 height 240
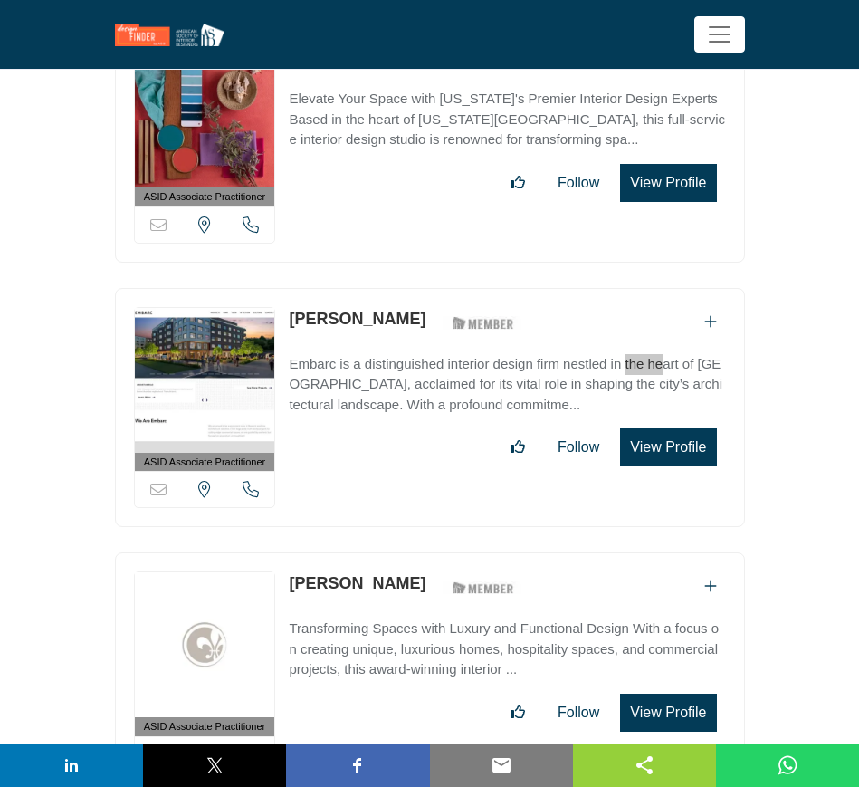
scroll to position [49564, 0]
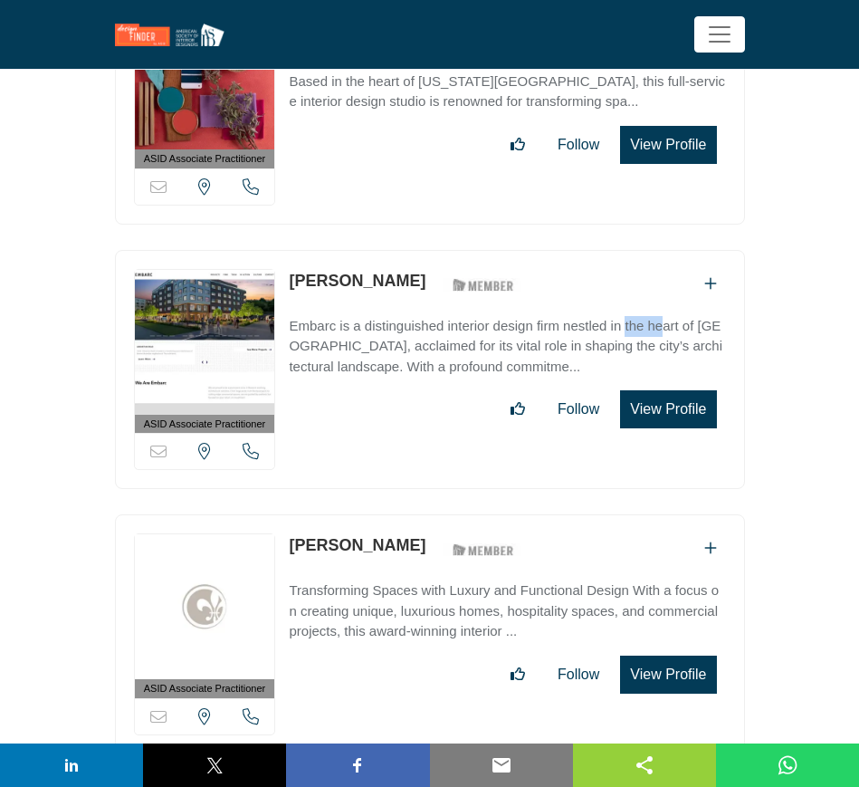
drag, startPoint x: 282, startPoint y: 375, endPoint x: 405, endPoint y: 382, distance: 123.3
click at [405, 514] on div "ASID Associate Practitioner ASID Associate Practitioners have a degree in any m…" at bounding box center [430, 634] width 630 height 240
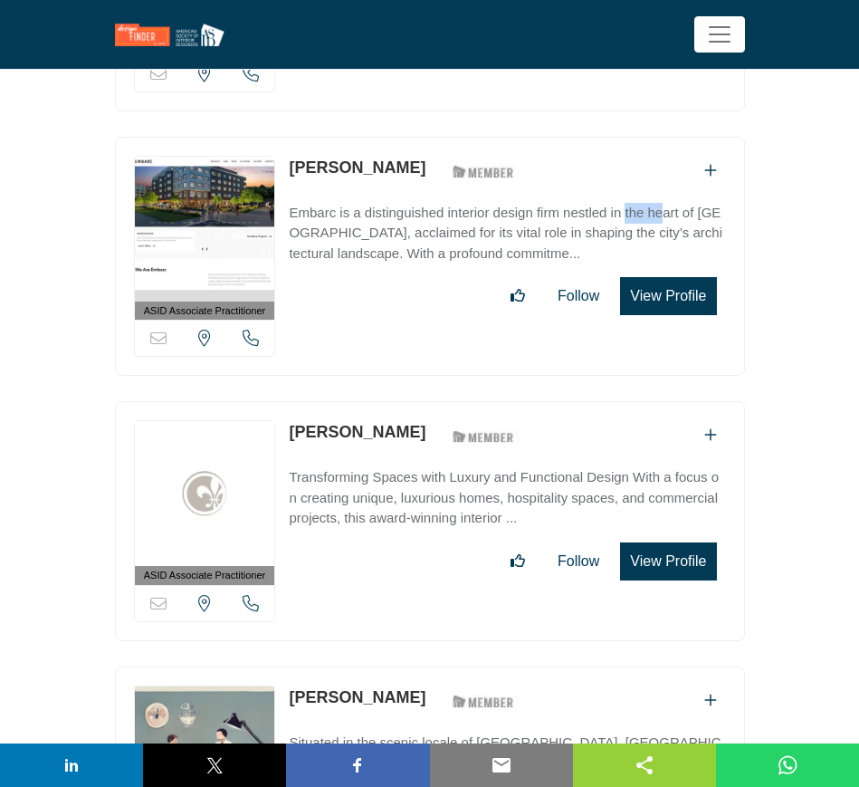
drag, startPoint x: 284, startPoint y: 533, endPoint x: 377, endPoint y: 540, distance: 92.6
click at [377, 666] on div "ASID Associate Practitioner ASID Associate Practitioners have a degree in any m…" at bounding box center [430, 786] width 630 height 240
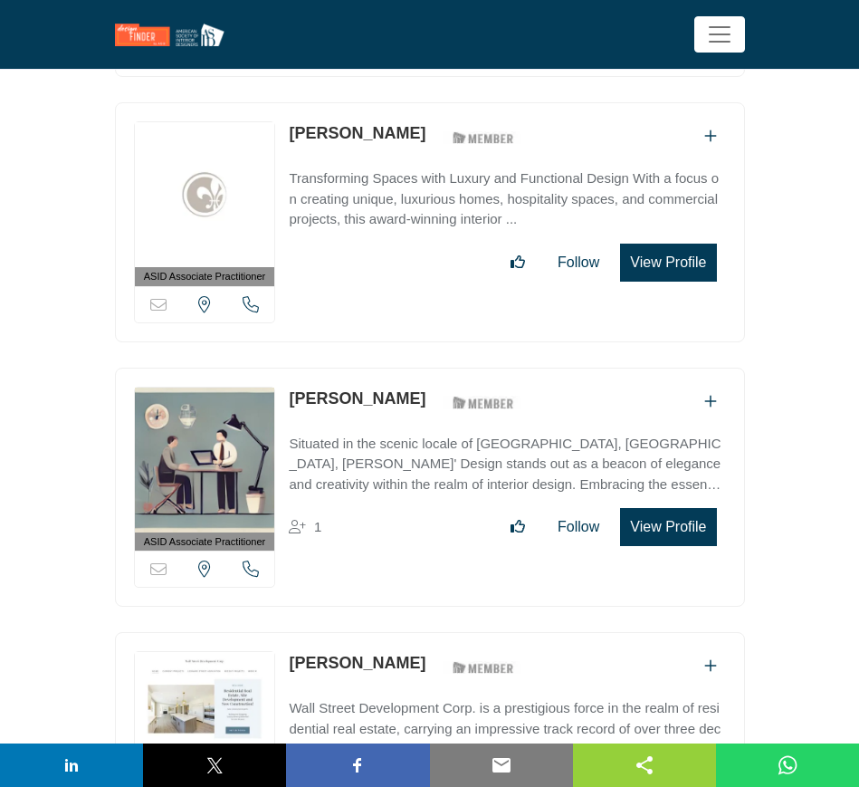
scroll to position [50016, 0]
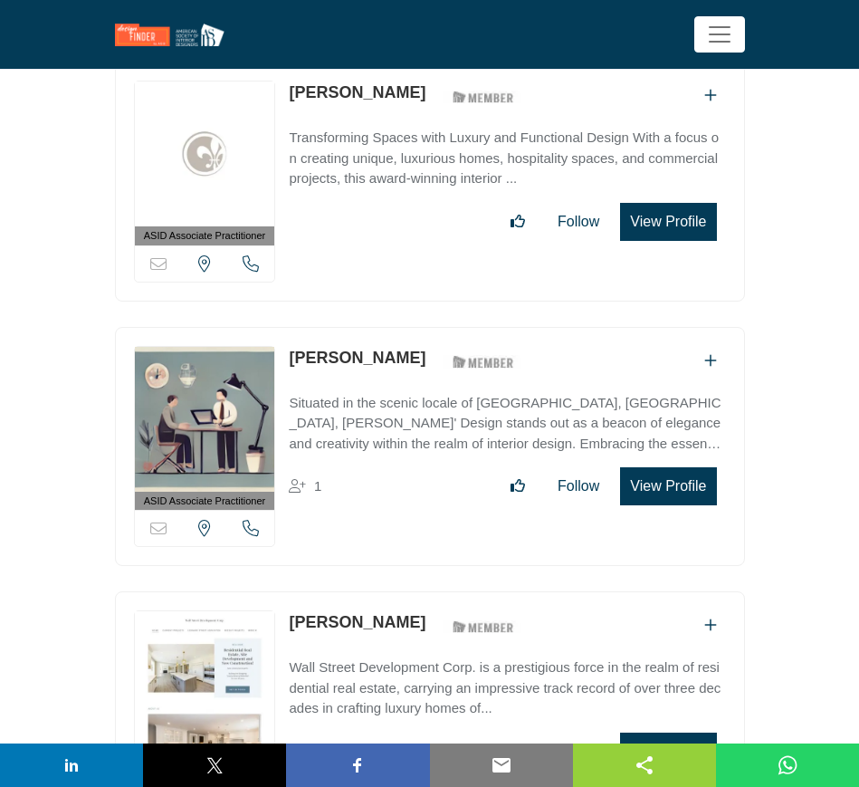
drag, startPoint x: 284, startPoint y: 454, endPoint x: 396, endPoint y: 465, distance: 111.9
click at [396, 591] on div "ASID Associate Practitioner ASID Associate Practitioners have a degree in any m…" at bounding box center [430, 711] width 630 height 240
drag, startPoint x: 283, startPoint y: 498, endPoint x: 475, endPoint y: 508, distance: 192.2
click at [475, 591] on div "ASID Associate Practitioner ASID Associate Practitioners have a degree in any m…" at bounding box center [430, 711] width 630 height 240
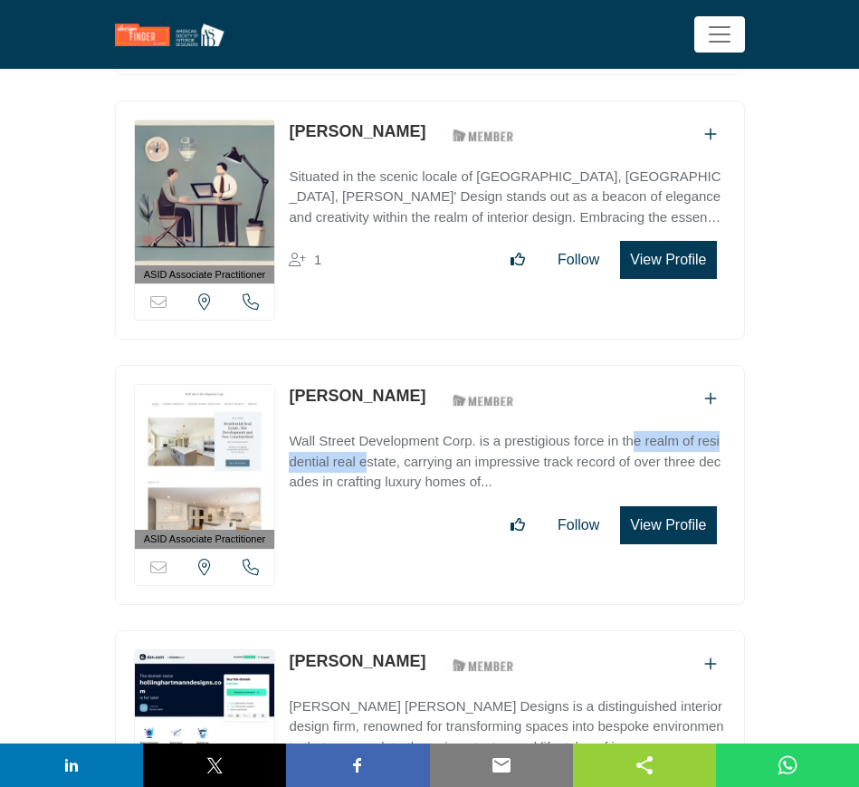
drag, startPoint x: 280, startPoint y: 492, endPoint x: 392, endPoint y: 495, distance: 112.3
click at [392, 630] on div "ASID Associate Practitioner ASID Associate Practitioners have a degree in any m…" at bounding box center [430, 750] width 630 height 240
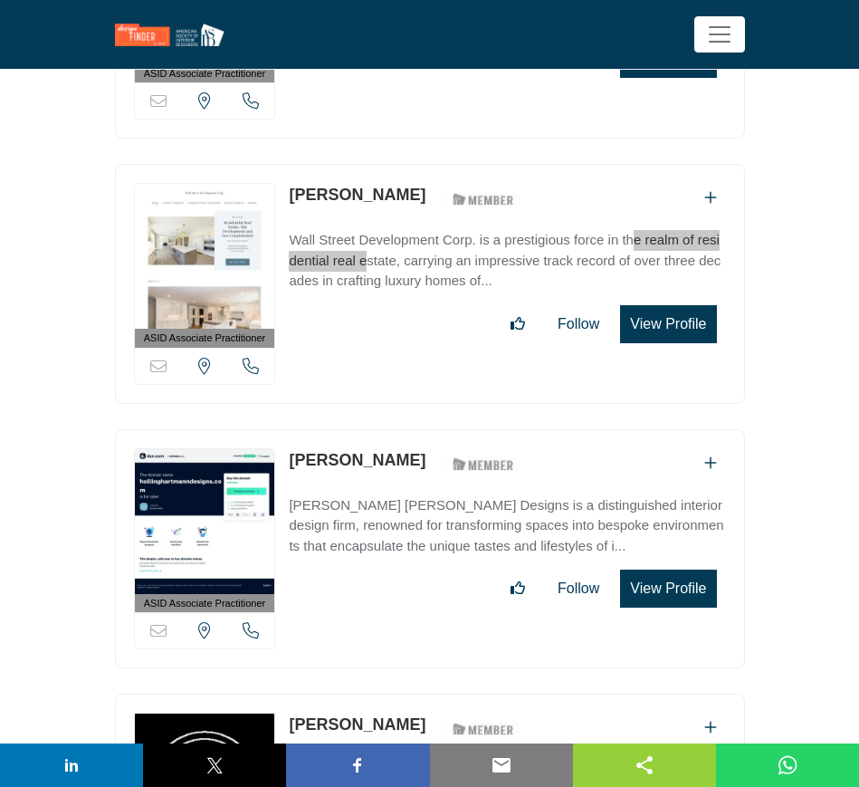
scroll to position [50469, 0]
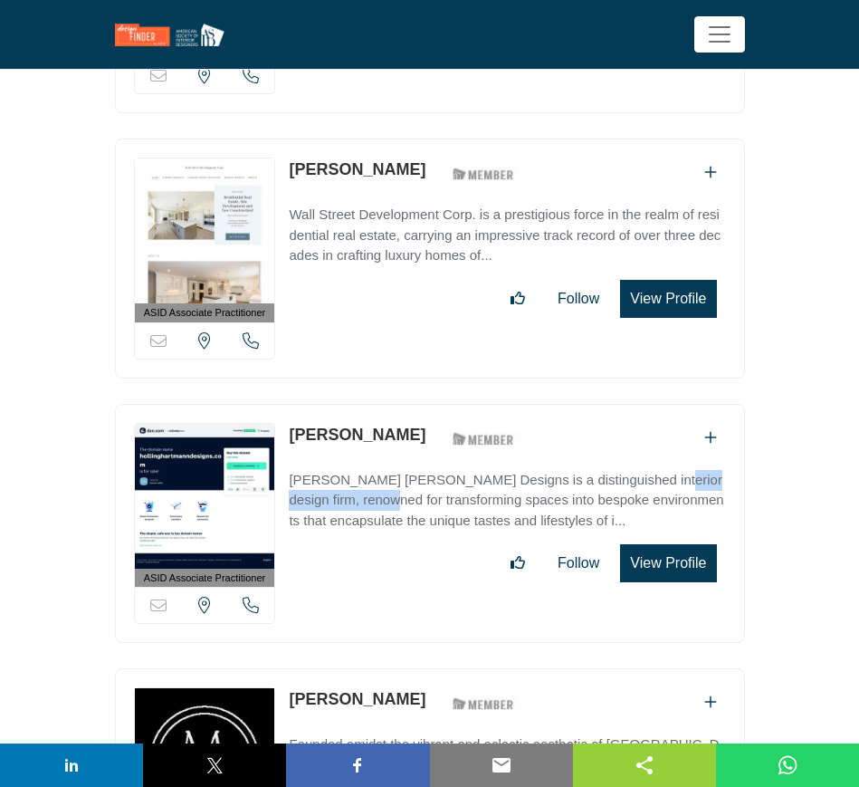
drag, startPoint x: 284, startPoint y: 312, endPoint x: 444, endPoint y: 316, distance: 160.3
click at [444, 404] on div "ASID Associate Practitioner ASID Associate Practitioners have a degree in any m…" at bounding box center [430, 524] width 630 height 240
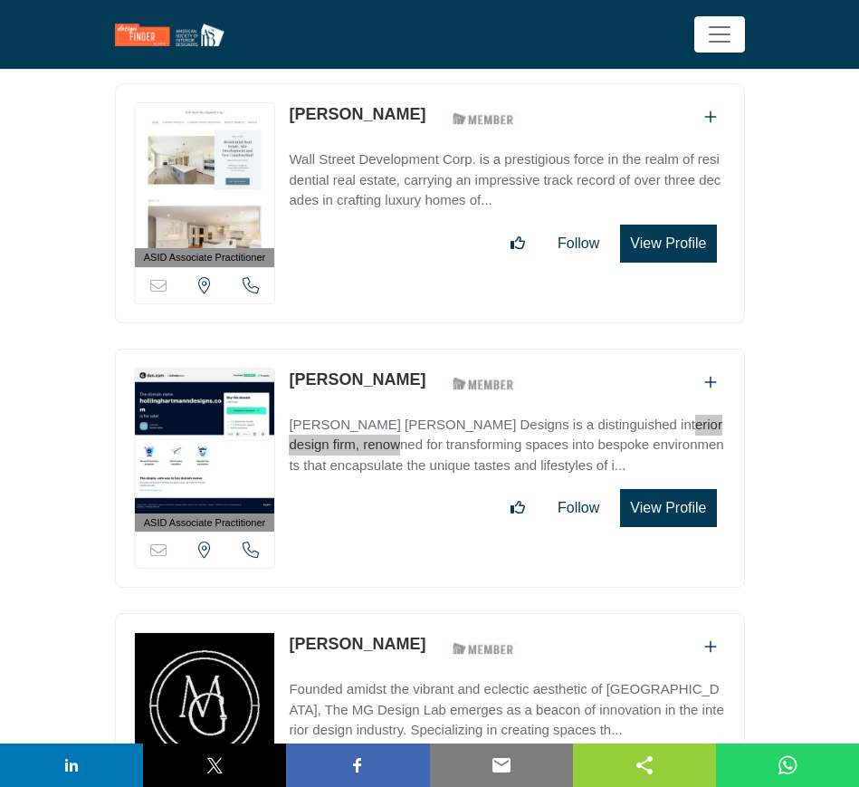
scroll to position [50695, 0]
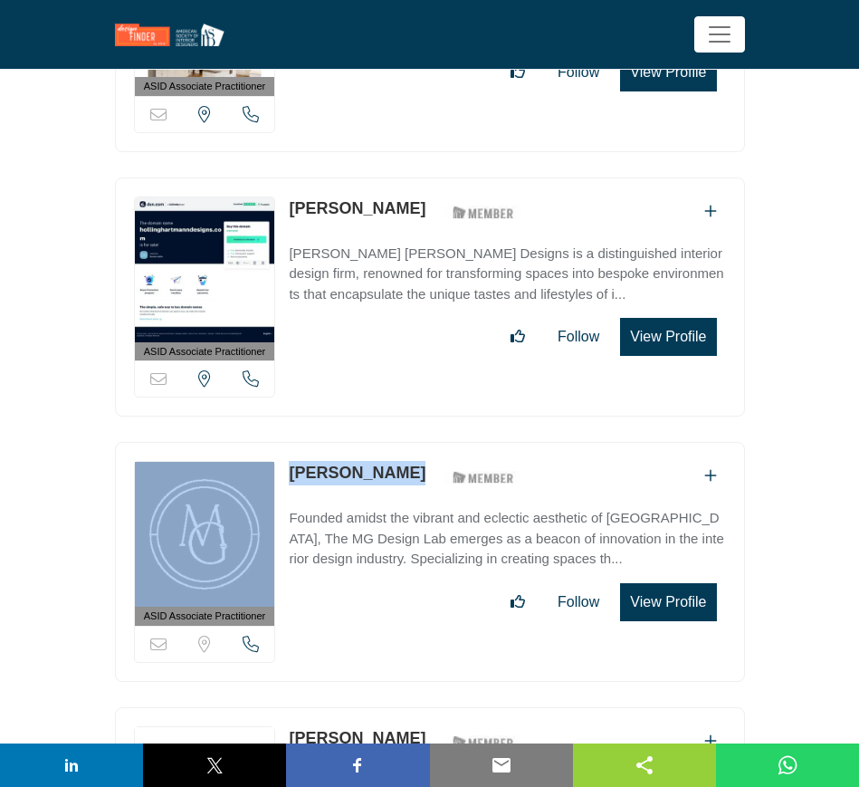
drag, startPoint x: 281, startPoint y: 298, endPoint x: 398, endPoint y: 304, distance: 117.9
click at [398, 442] on div "ASID Associate Practitioner ASID Associate Practitioners have a degree in any m…" at bounding box center [430, 562] width 630 height 240
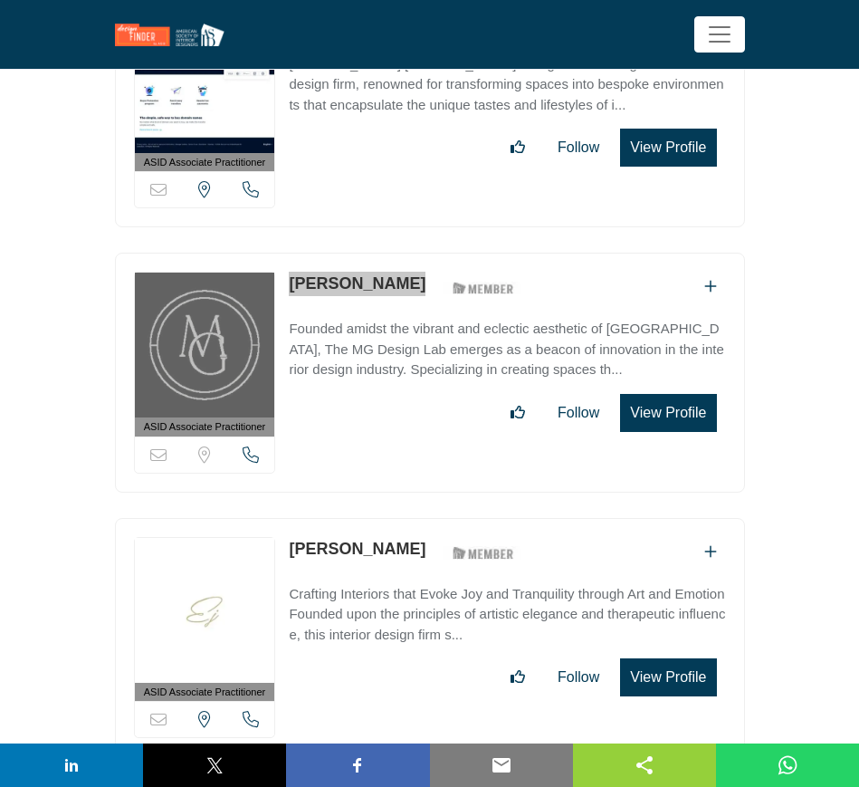
scroll to position [50922, 0]
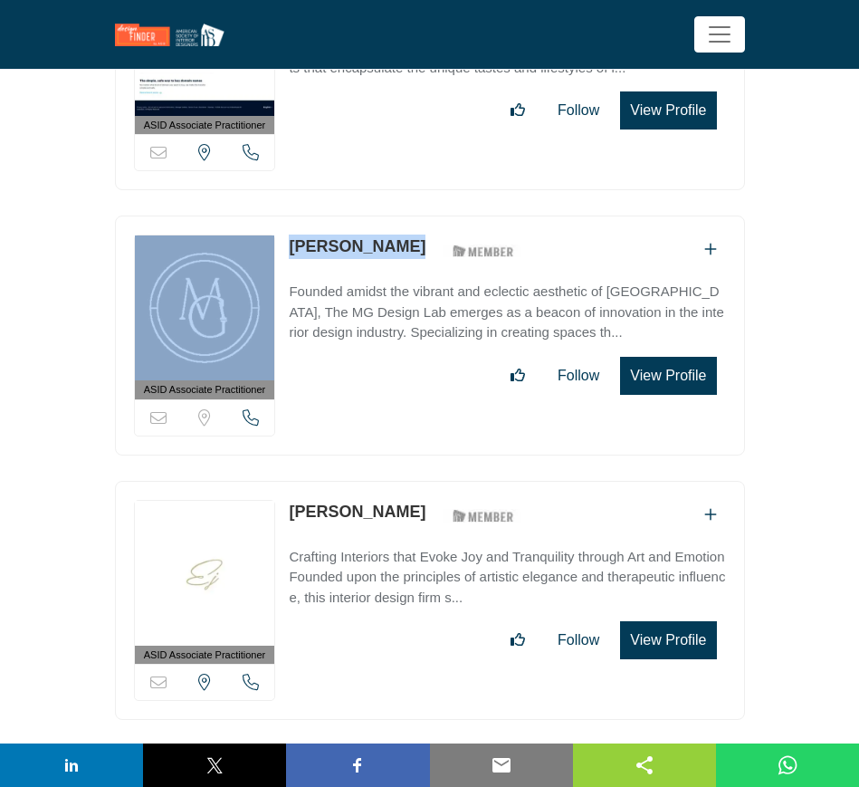
drag, startPoint x: 280, startPoint y: 344, endPoint x: 418, endPoint y: 343, distance: 138.5
click at [418, 481] on div "ASID Associate Practitioner ASID Associate Practitioners have a degree in any m…" at bounding box center [430, 601] width 630 height 240
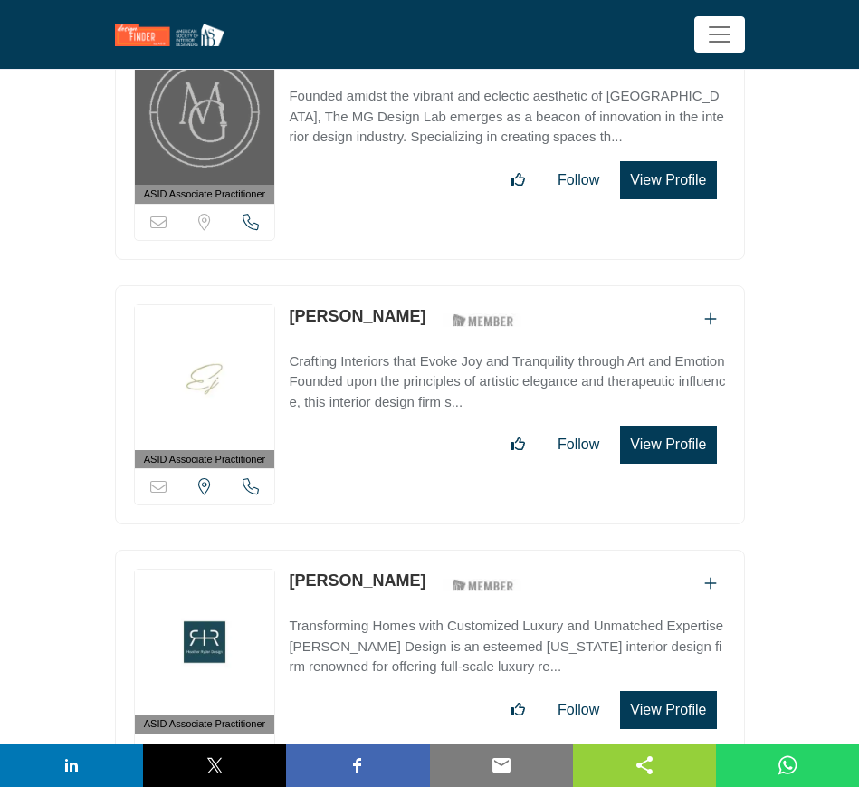
scroll to position [51148, 0]
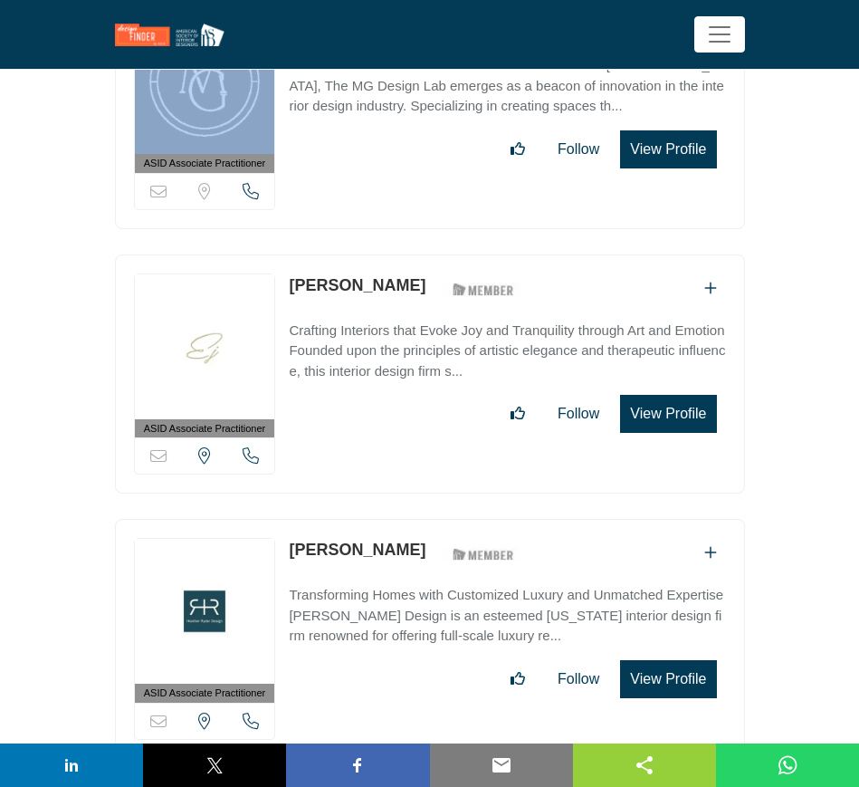
drag, startPoint x: 287, startPoint y: 380, endPoint x: 406, endPoint y: 389, distance: 118.9
click at [406, 519] on div "ASID Associate Practitioner ASID Associate Practitioners have a degree in any m…" at bounding box center [430, 639] width 630 height 240
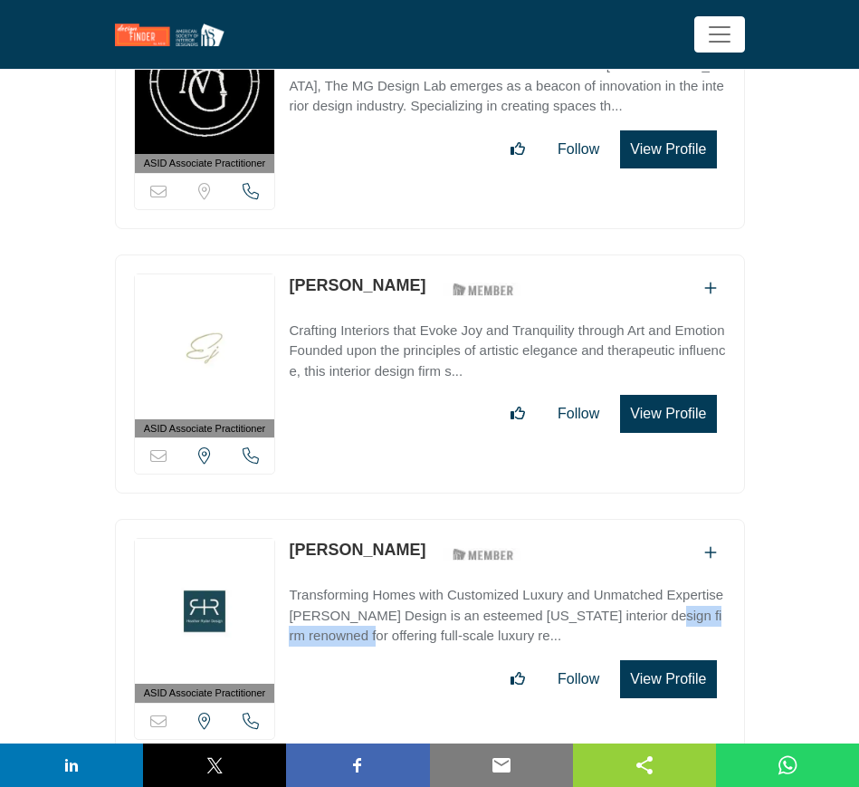
drag, startPoint x: 286, startPoint y: 447, endPoint x: 420, endPoint y: 453, distance: 134.1
click at [420, 519] on div "ASID Associate Practitioner ASID Associate Practitioners have a degree in any m…" at bounding box center [430, 639] width 630 height 240
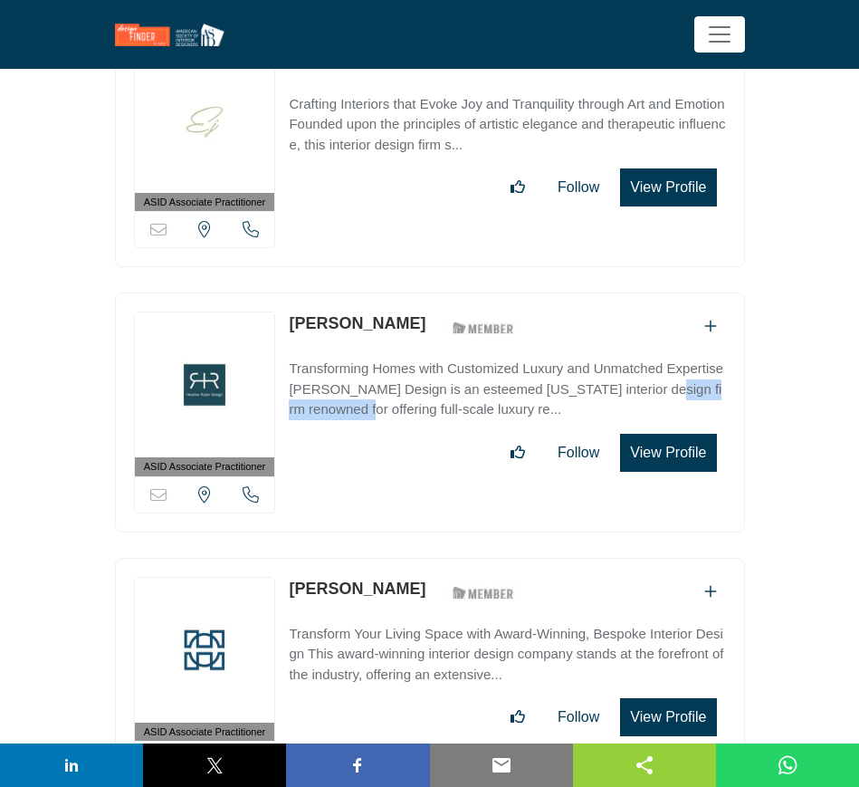
drag, startPoint x: 285, startPoint y: 418, endPoint x: 406, endPoint y: 418, distance: 120.4
click at [404, 558] on div "ASID Associate Practitioner ASID Associate Practitioners have a degree in any m…" at bounding box center [430, 678] width 630 height 240
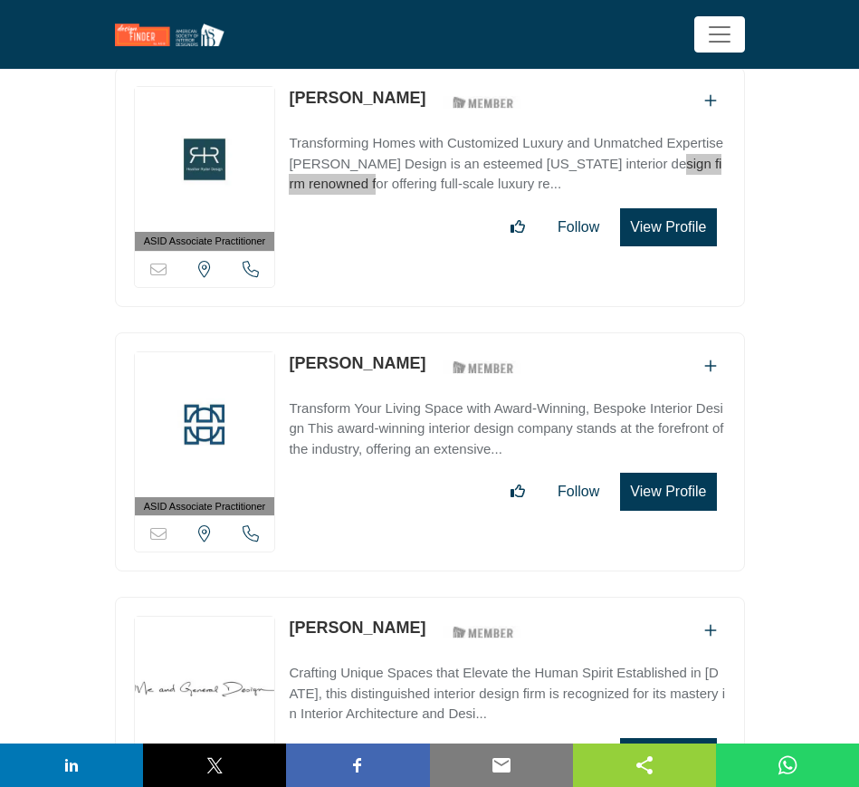
scroll to position [51601, 0]
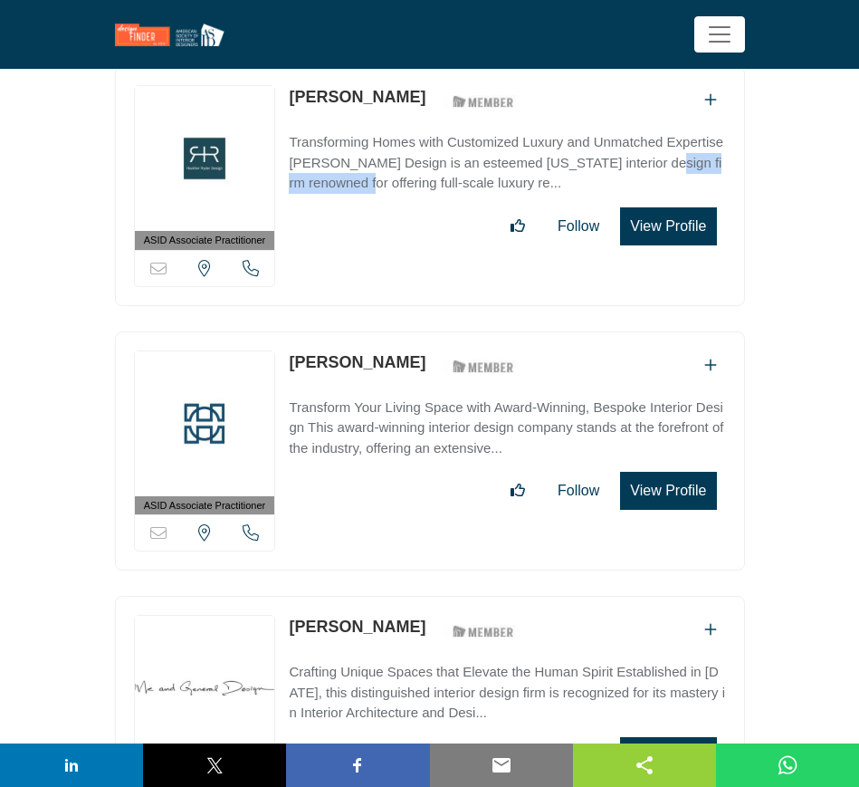
drag, startPoint x: 287, startPoint y: 454, endPoint x: 418, endPoint y: 454, distance: 131.3
click at [418, 596] on div "ASID Associate Practitioner ASID Associate Practitioners have a degree in any m…" at bounding box center [430, 716] width 630 height 240
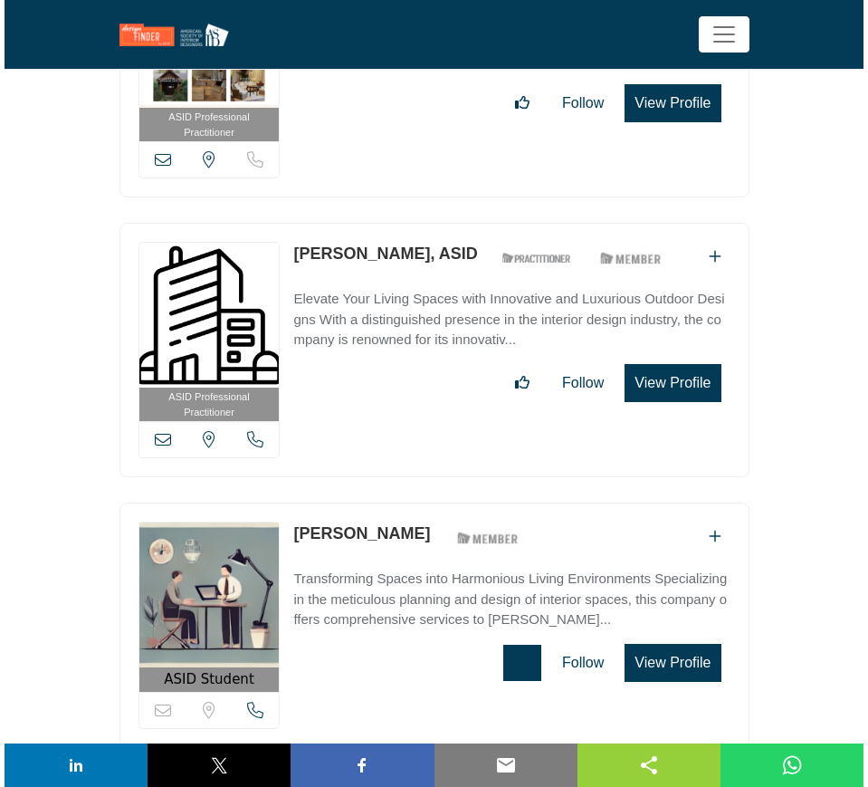
scroll to position [45621, 0]
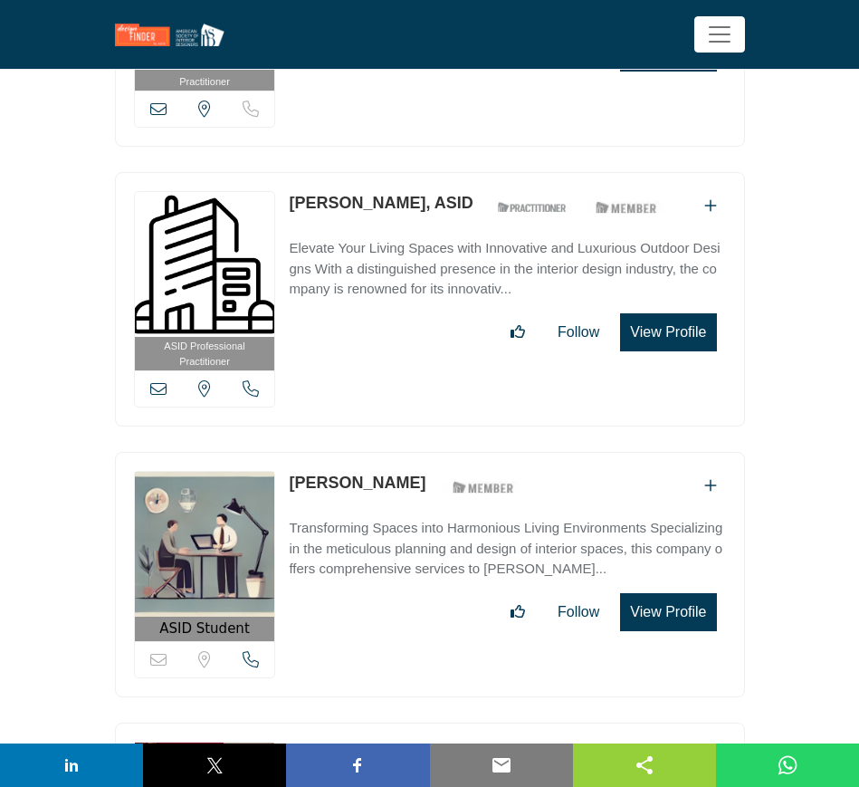
click at [654, 593] on button "View Profile" at bounding box center [668, 612] width 96 height 38
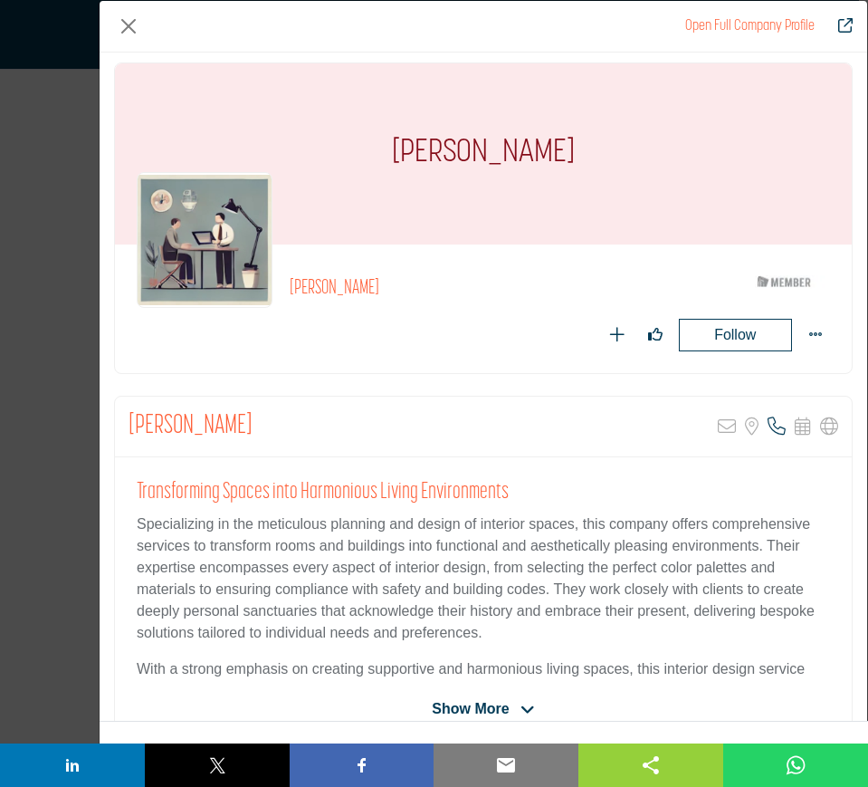
scroll to position [0, 0]
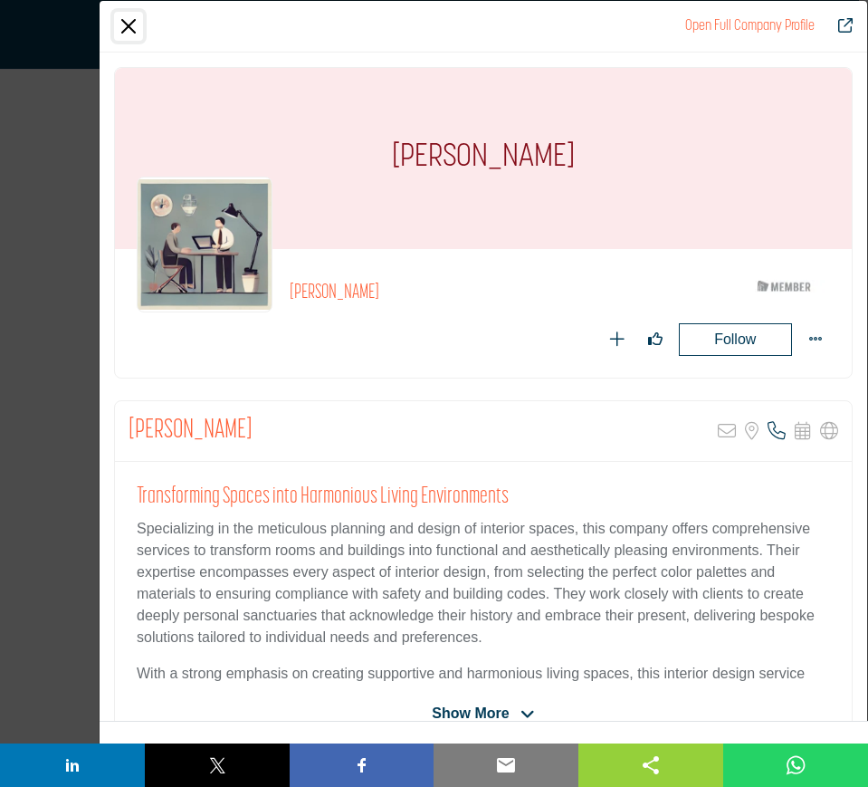
click at [128, 28] on button "Close" at bounding box center [128, 26] width 29 height 29
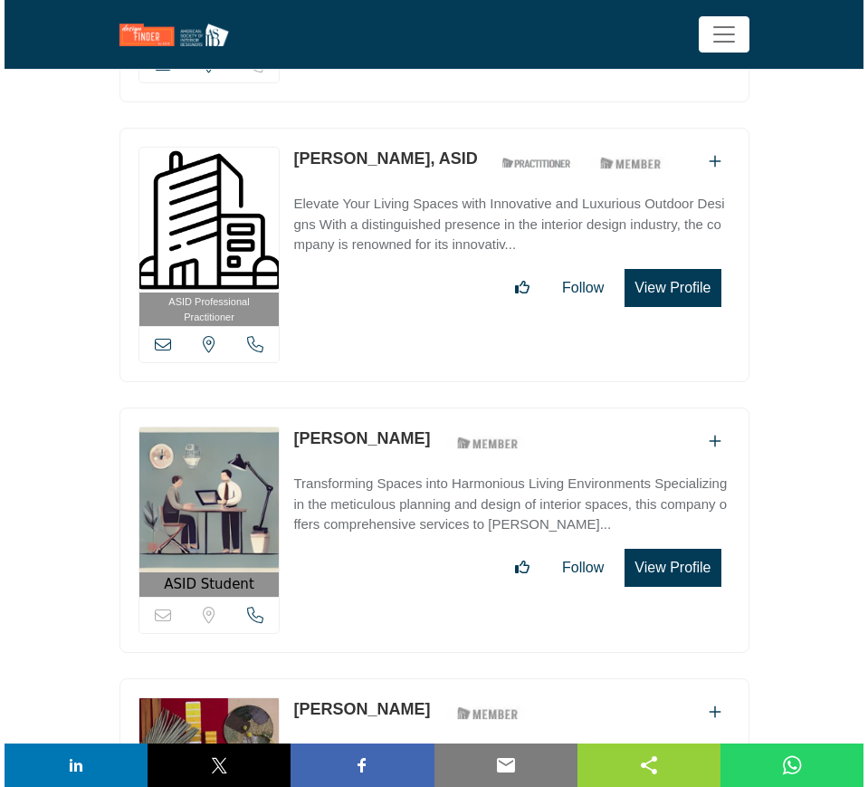
scroll to position [45961, 0]
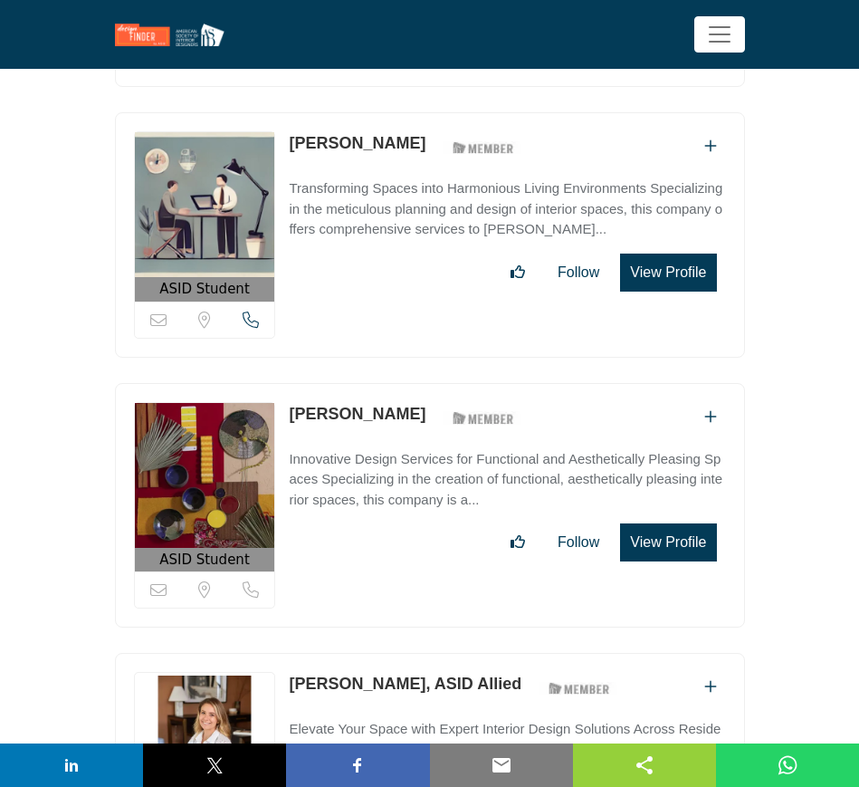
click at [680, 523] on button "View Profile" at bounding box center [668, 542] width 96 height 38
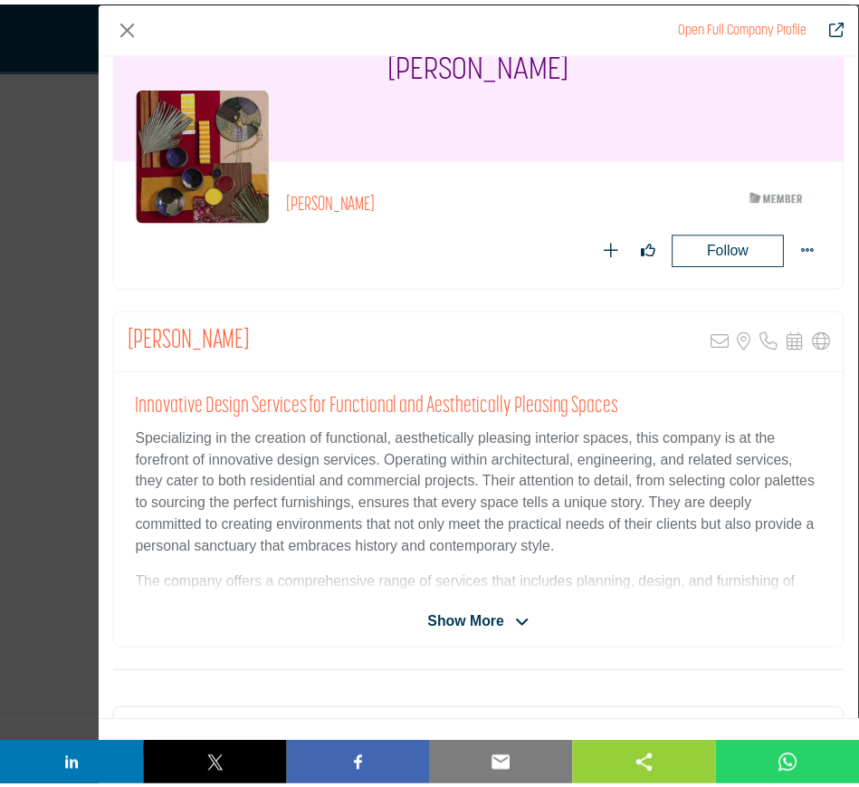
scroll to position [0, 0]
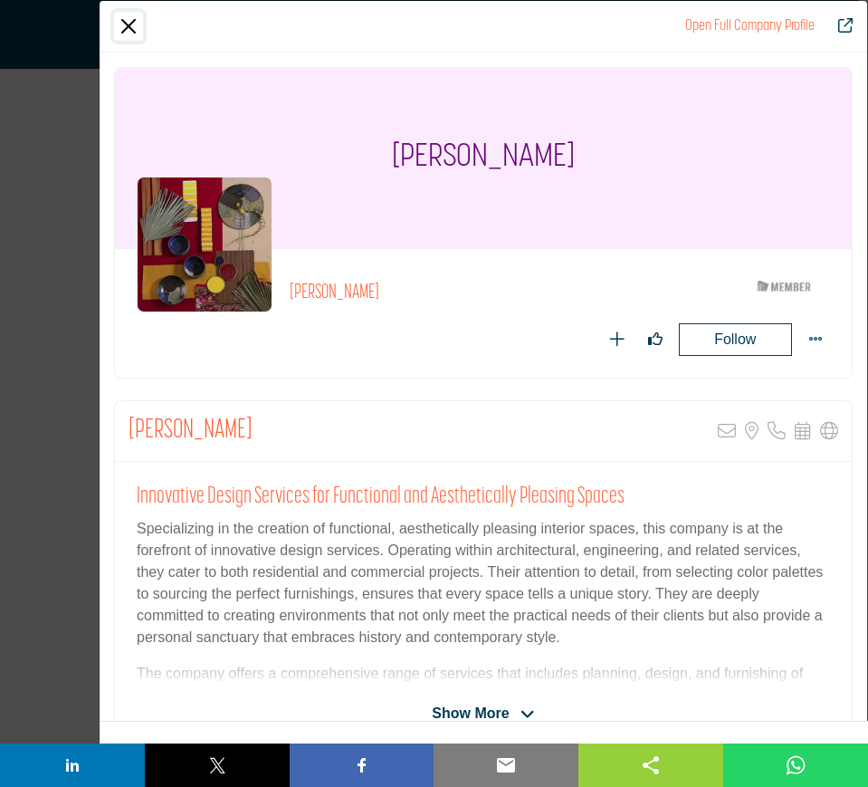
click at [129, 27] on button "Close" at bounding box center [128, 26] width 29 height 29
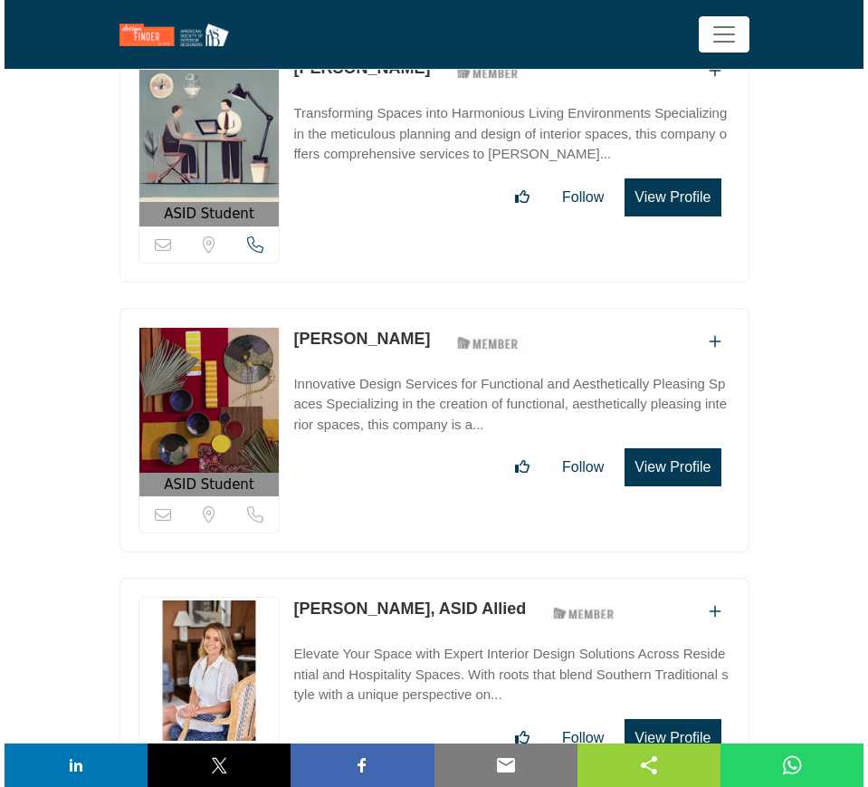
scroll to position [46074, 0]
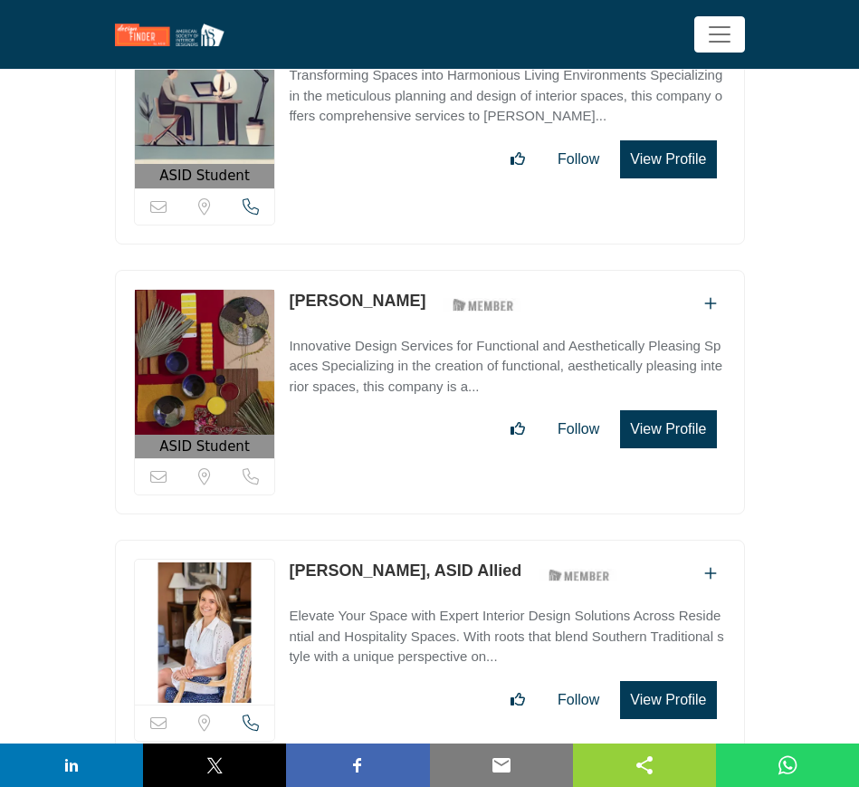
click at [691, 681] on button "View Profile" at bounding box center [668, 700] width 96 height 38
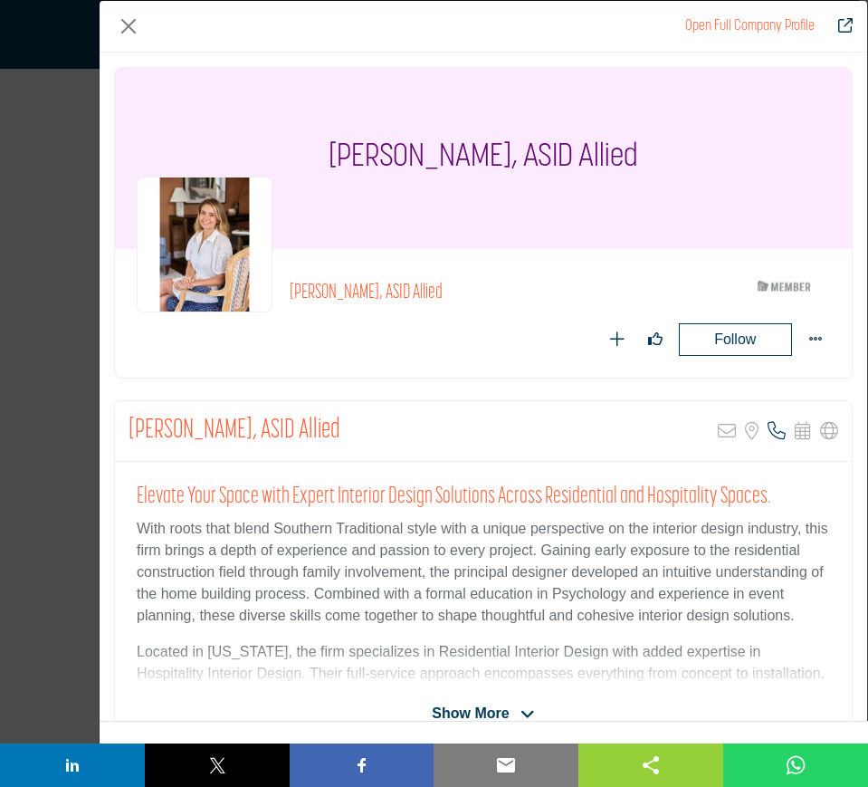
scroll to position [113, 0]
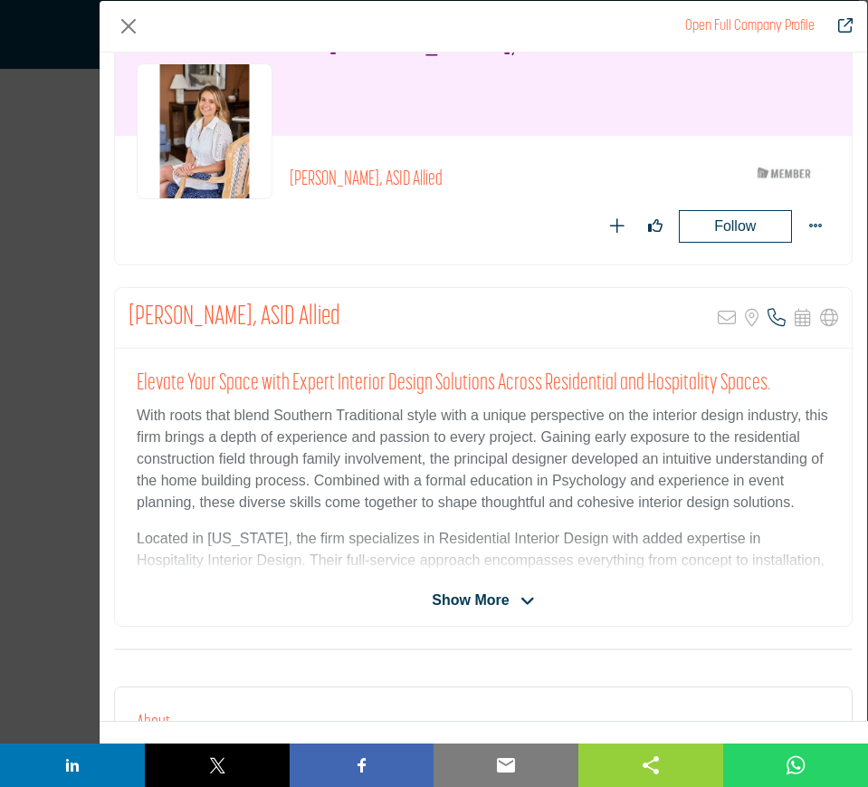
click at [521, 600] on icon "Company Data Modal" at bounding box center [528, 601] width 14 height 16
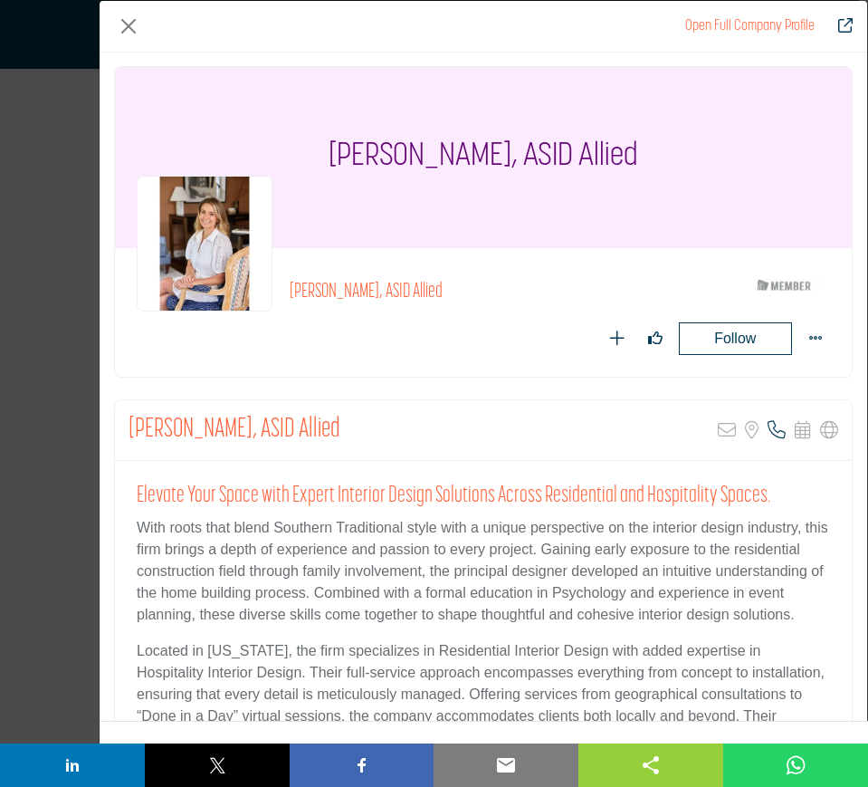
scroll to position [0, 0]
click at [126, 24] on button "Close" at bounding box center [128, 26] width 29 height 29
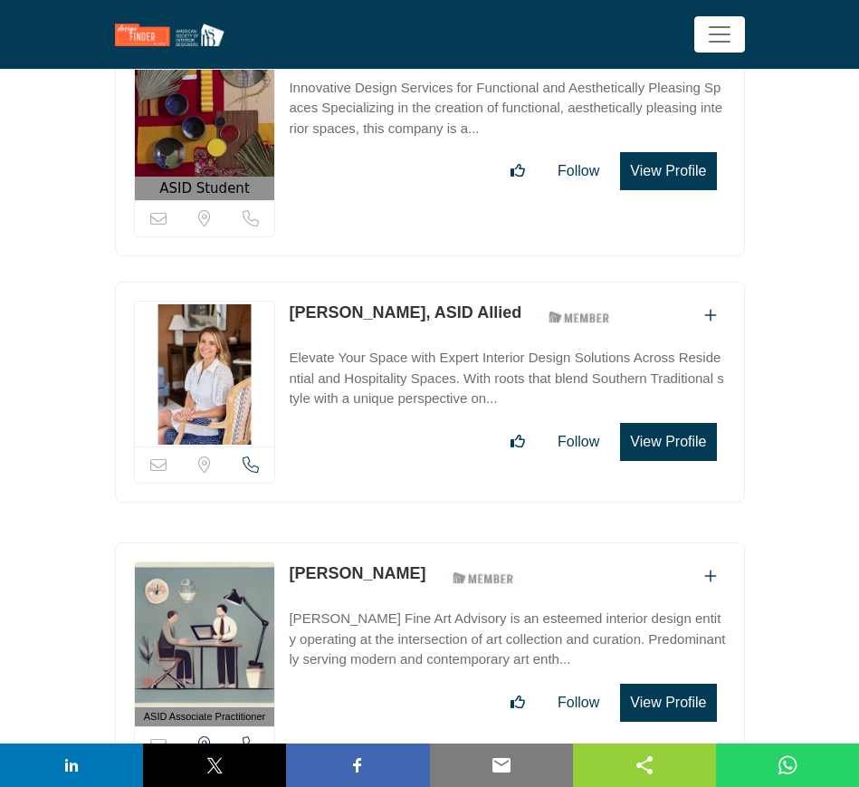
scroll to position [46413, 0]
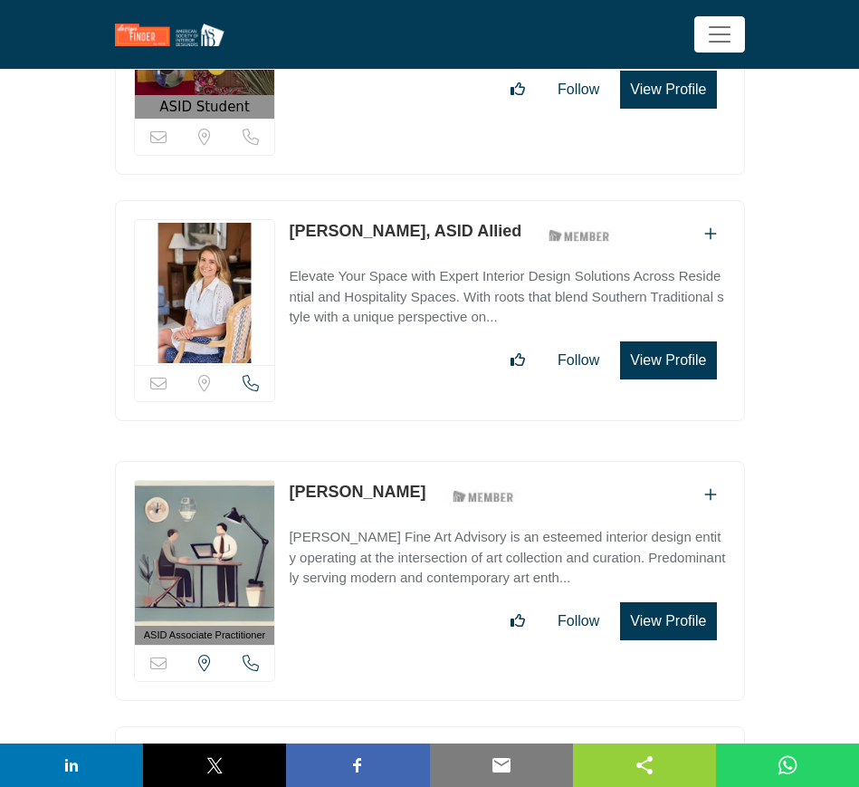
click at [663, 602] on button "View Profile" at bounding box center [668, 621] width 96 height 38
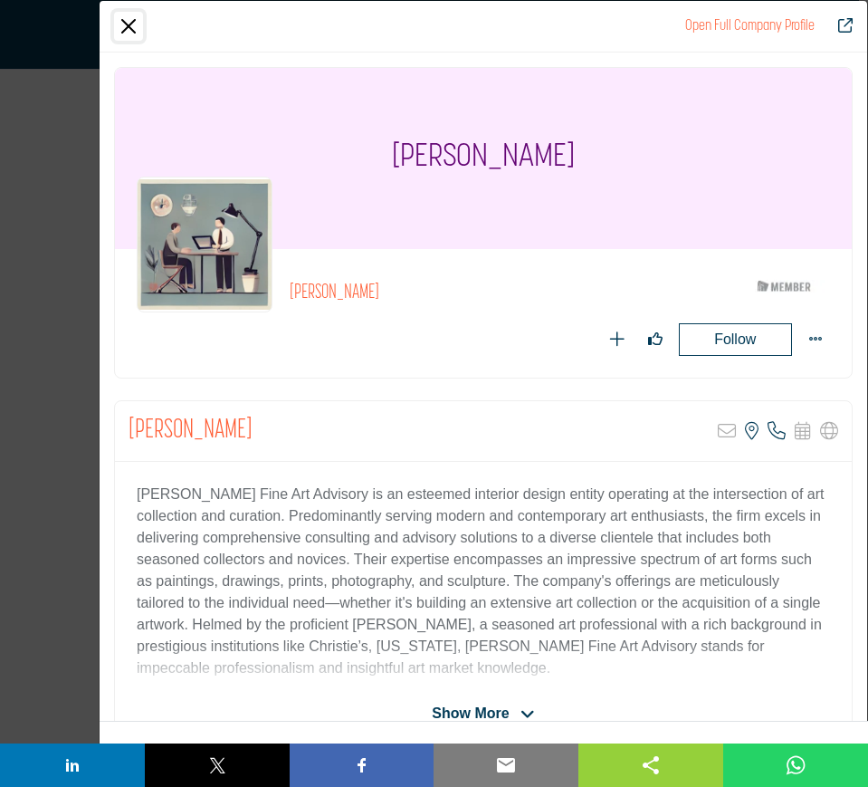
click at [125, 29] on button "Close" at bounding box center [128, 26] width 29 height 29
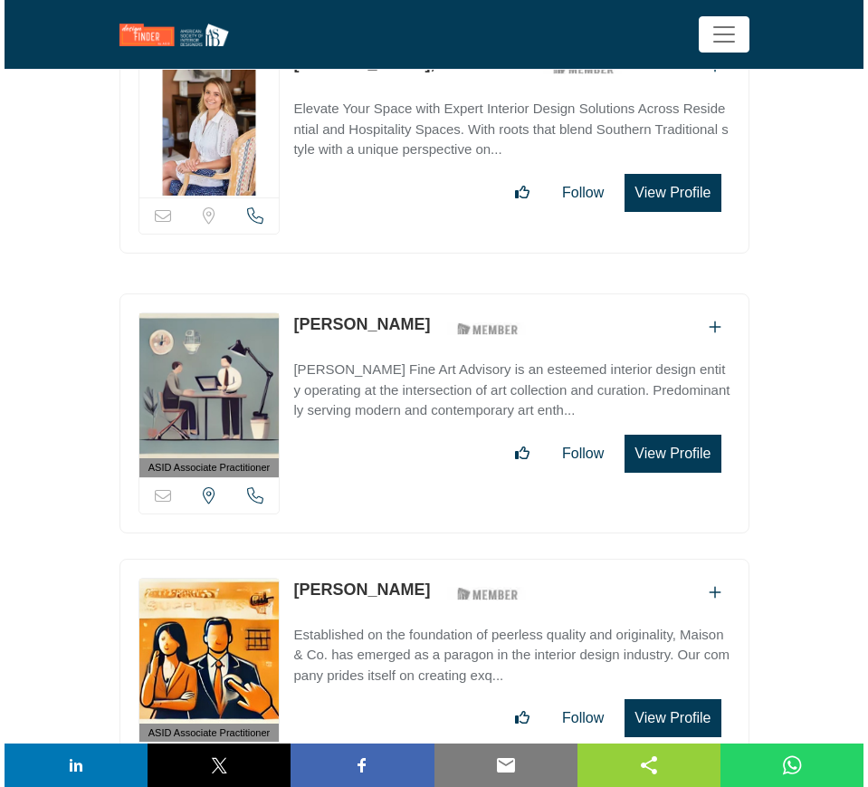
scroll to position [46640, 0]
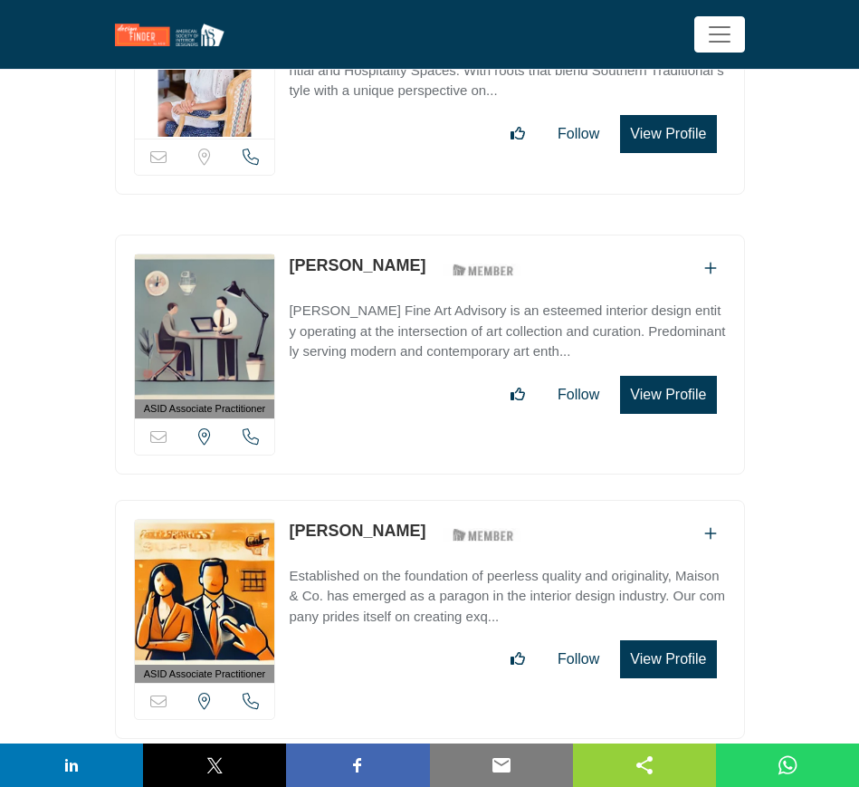
click at [666, 640] on button "View Profile" at bounding box center [668, 659] width 96 height 38
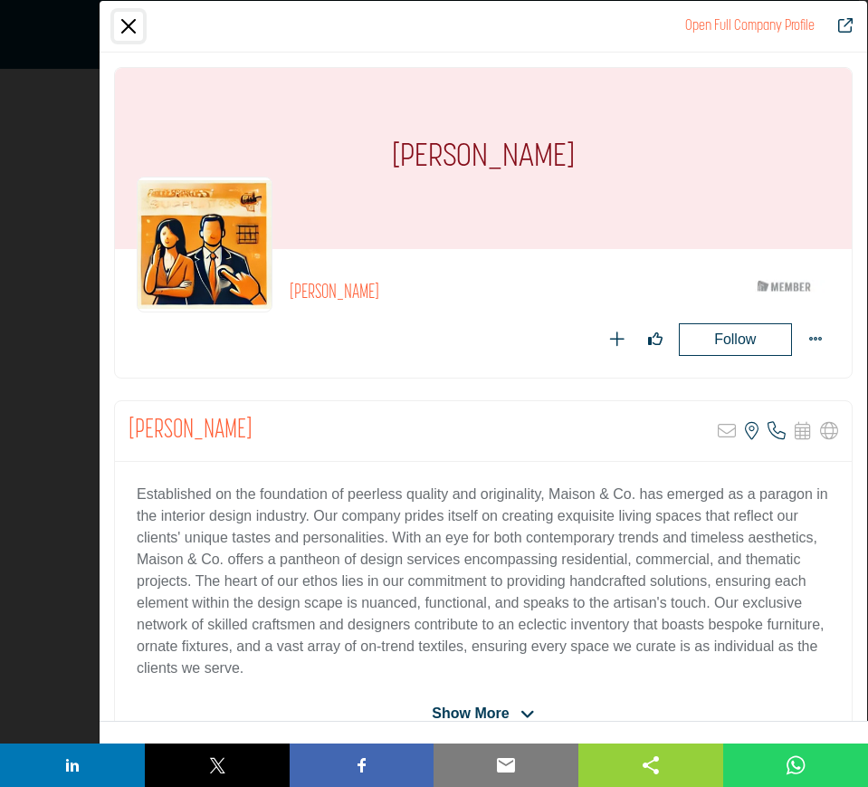
click at [129, 34] on button "Close" at bounding box center [128, 26] width 29 height 29
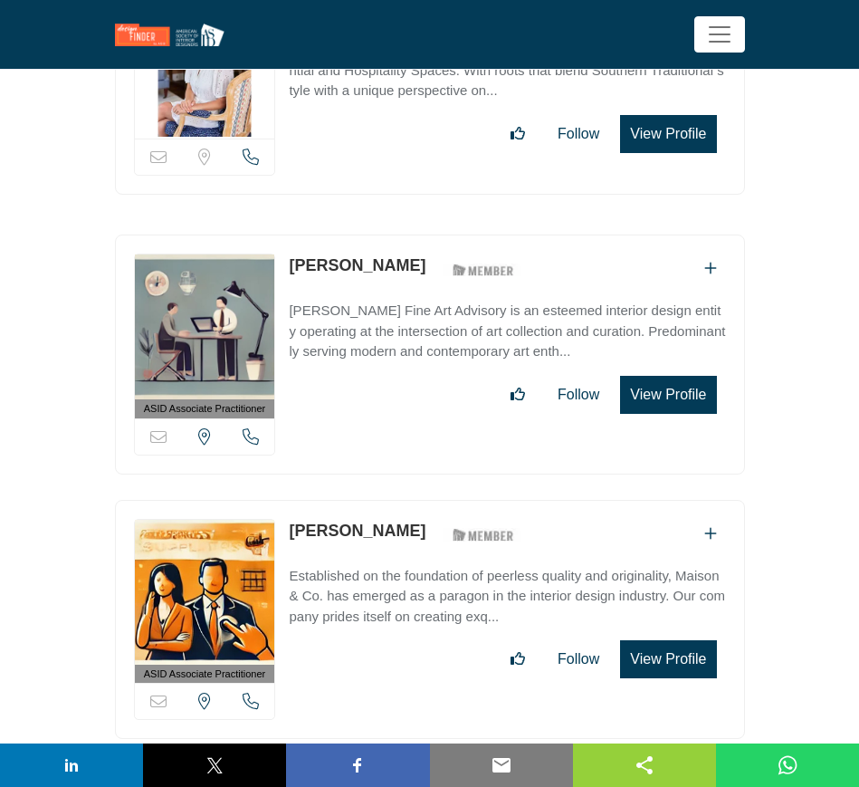
click at [658, 640] on button "View Profile" at bounding box center [668, 659] width 96 height 38
